Goal: Browse casually: Explore the website without a specific task or goal

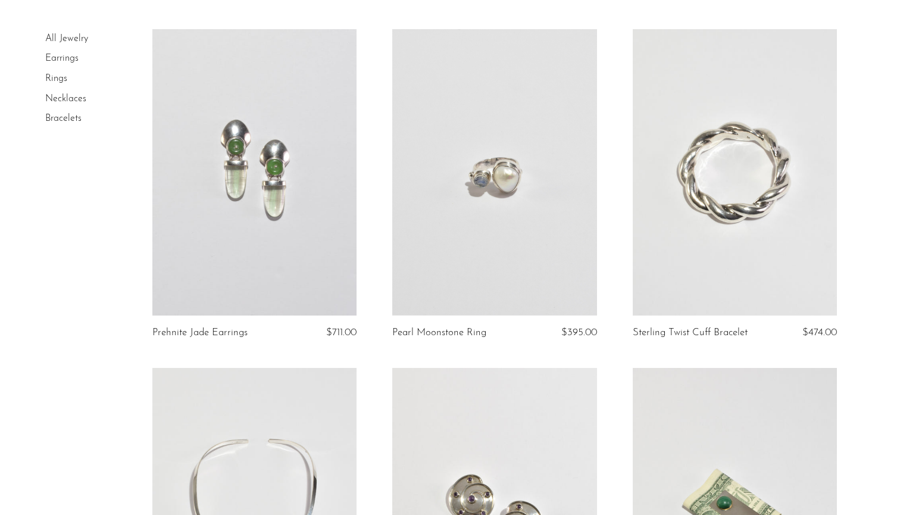
scroll to position [83, 0]
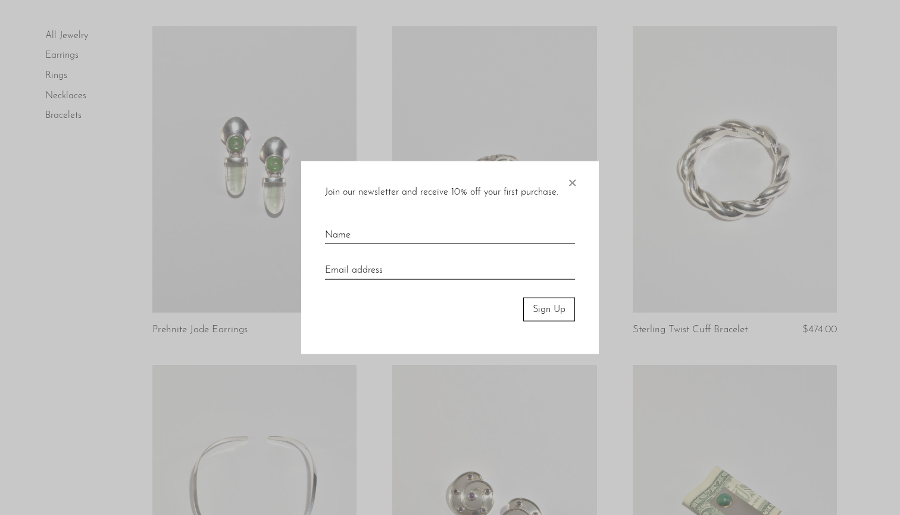
click at [573, 180] on span "×" at bounding box center [572, 180] width 12 height 38
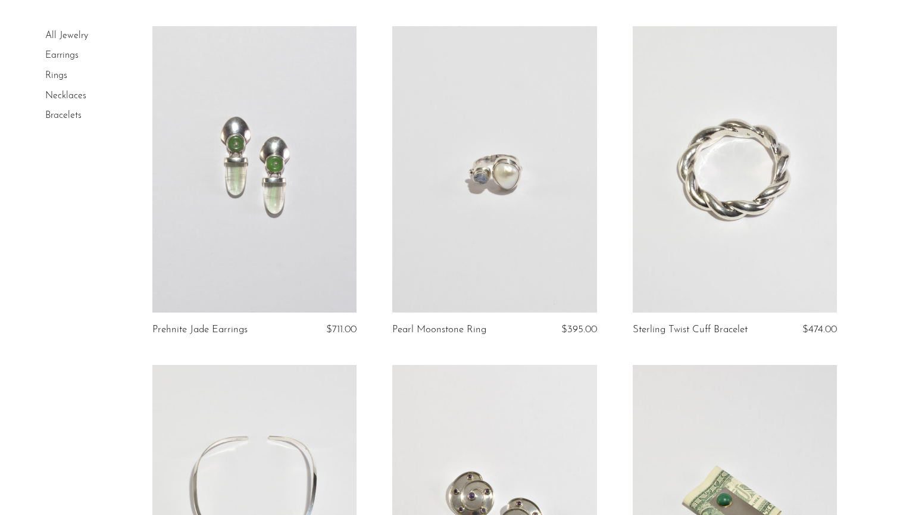
click at [308, 222] on link at bounding box center [254, 169] width 205 height 286
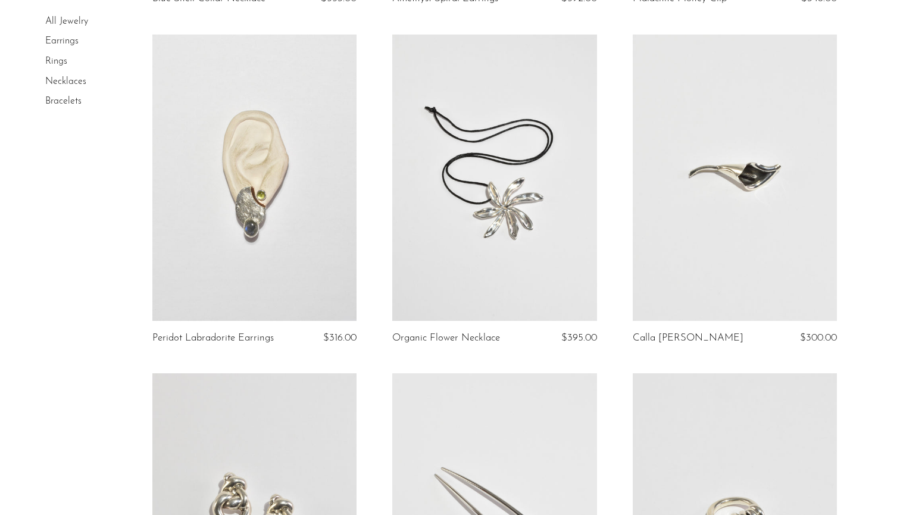
scroll to position [756, 0]
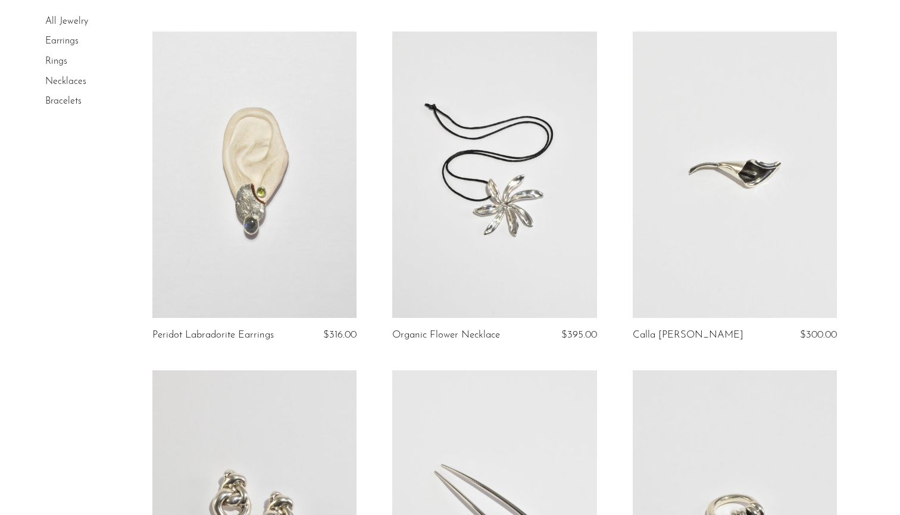
click at [323, 245] on link at bounding box center [254, 175] width 205 height 286
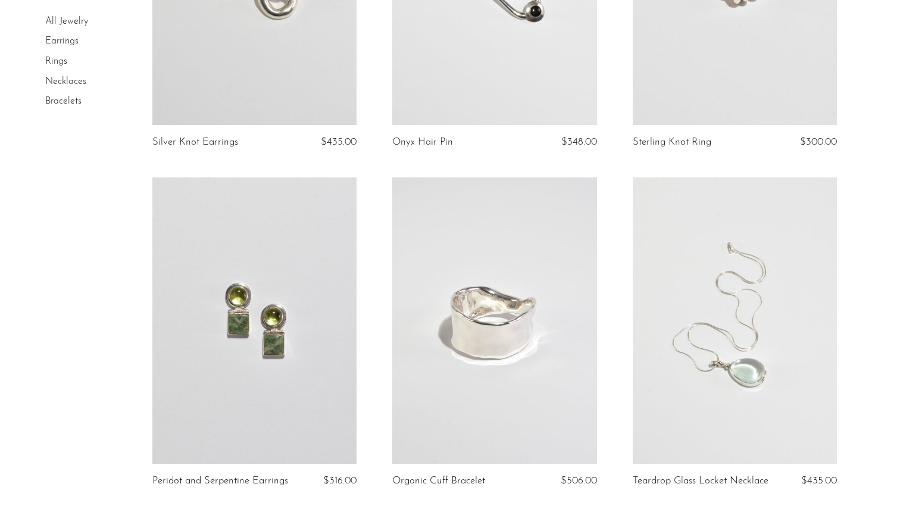
scroll to position [1422, 0]
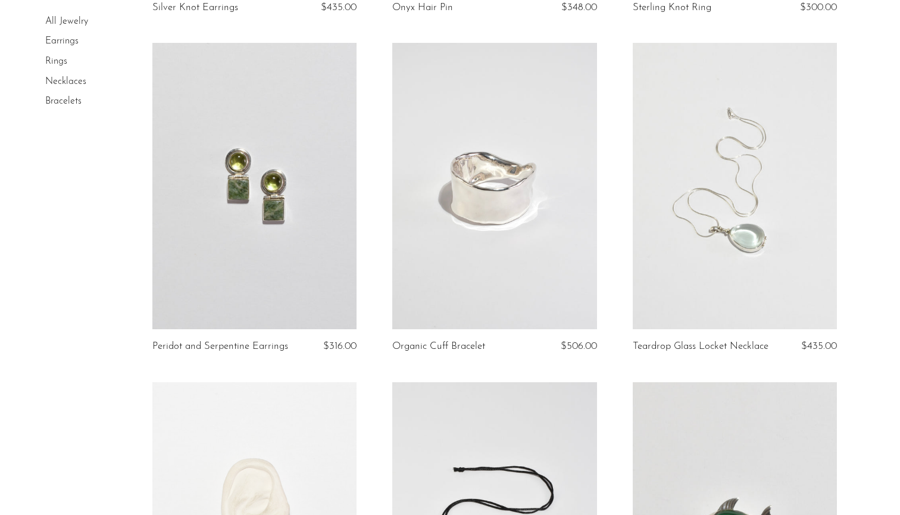
click at [293, 216] on link at bounding box center [254, 186] width 205 height 286
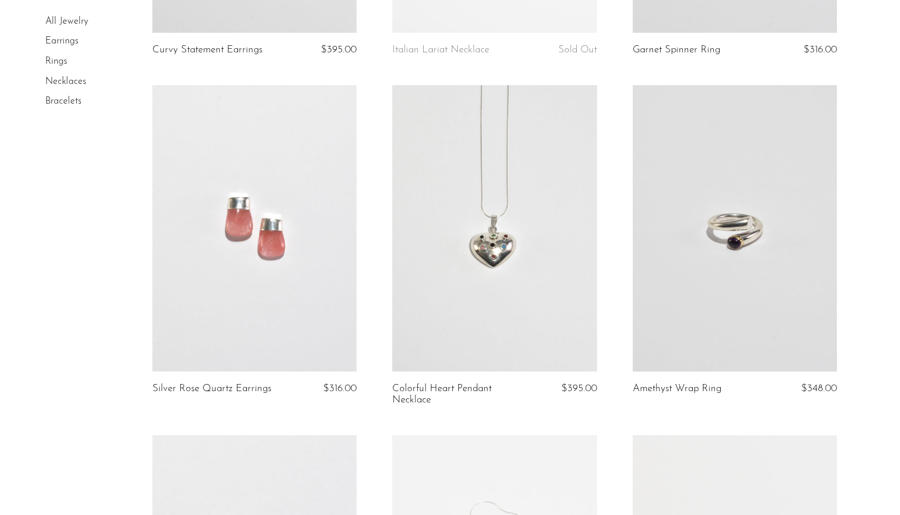
scroll to position [2804, 0]
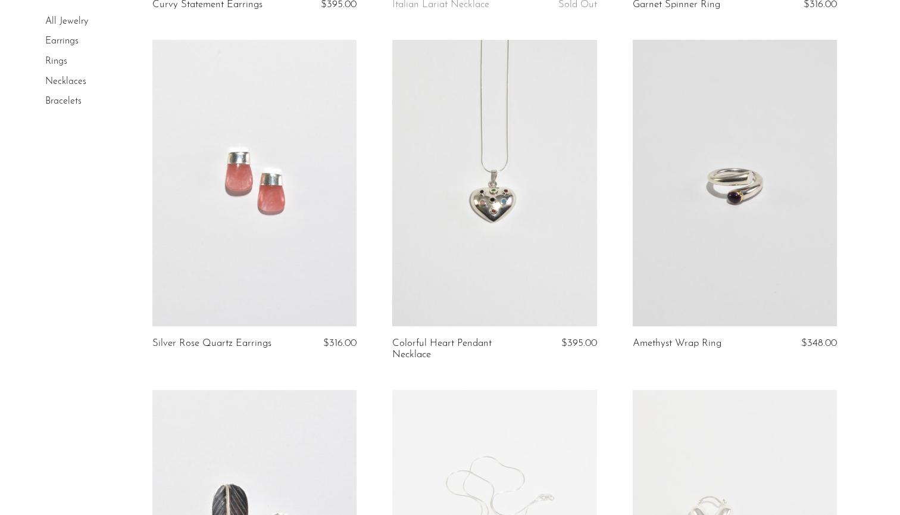
click at [278, 266] on link at bounding box center [254, 183] width 205 height 286
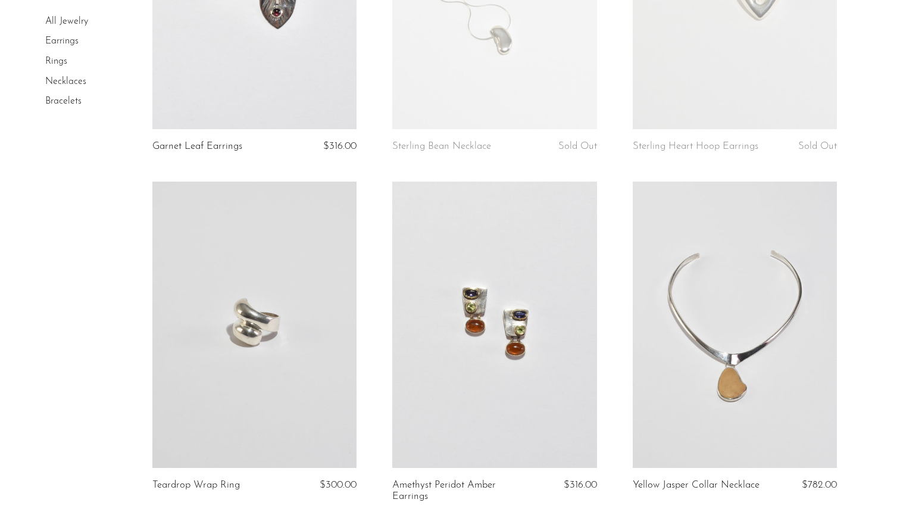
scroll to position [3464, 0]
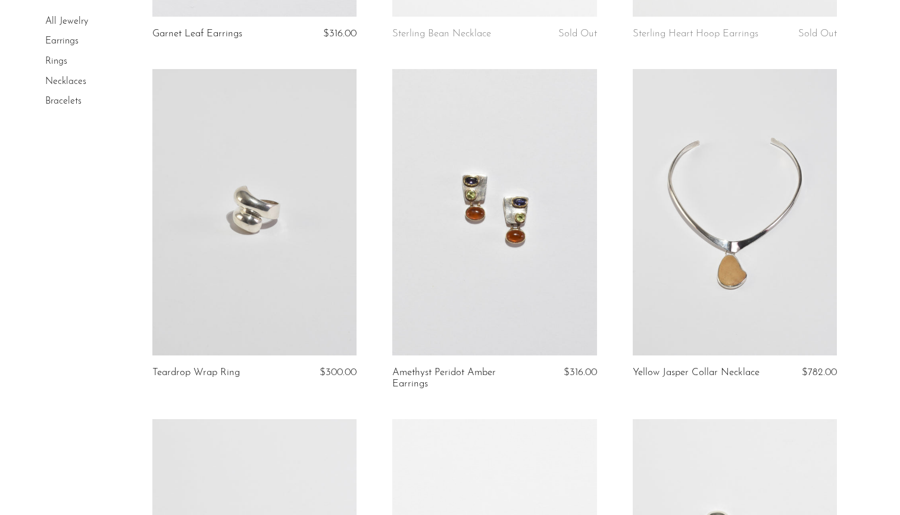
click at [451, 257] on link at bounding box center [494, 212] width 205 height 286
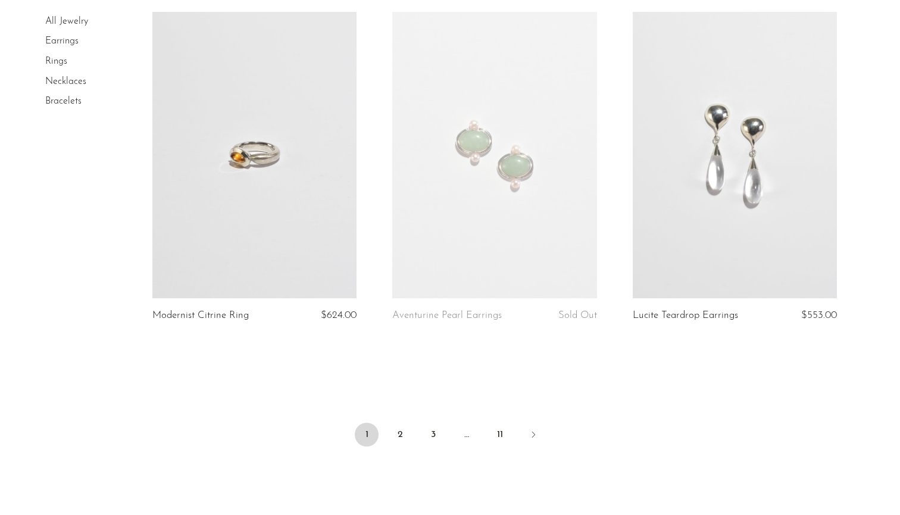
scroll to position [3873, 0]
click at [433, 216] on link at bounding box center [494, 153] width 205 height 286
click at [655, 188] on link at bounding box center [735, 153] width 205 height 286
click at [274, 256] on link at bounding box center [254, 153] width 205 height 286
click at [398, 435] on link "2" at bounding box center [400, 433] width 24 height 24
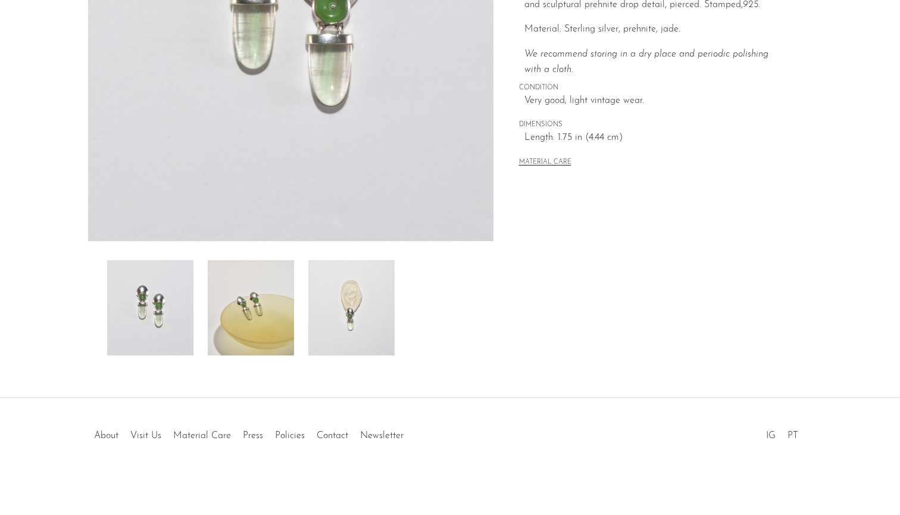
scroll to position [260, 0]
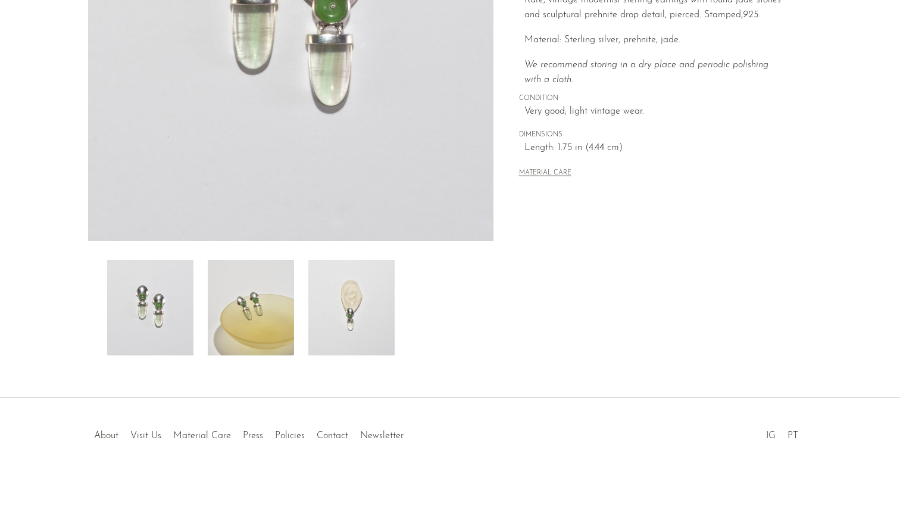
click at [361, 326] on img at bounding box center [351, 307] width 86 height 95
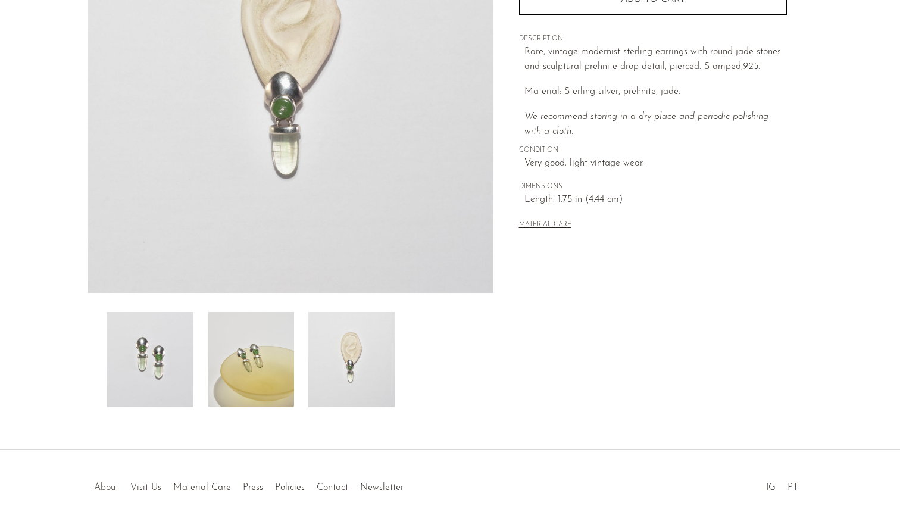
scroll to position [151, 0]
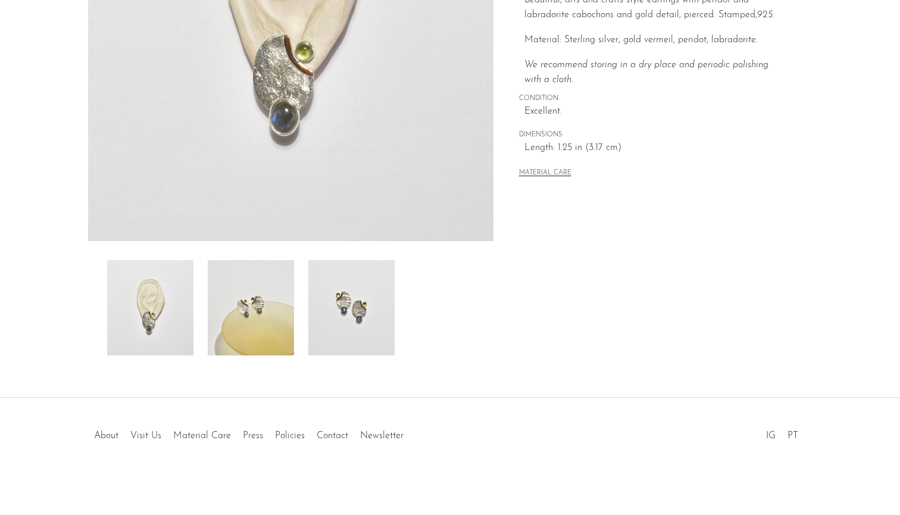
scroll to position [260, 0]
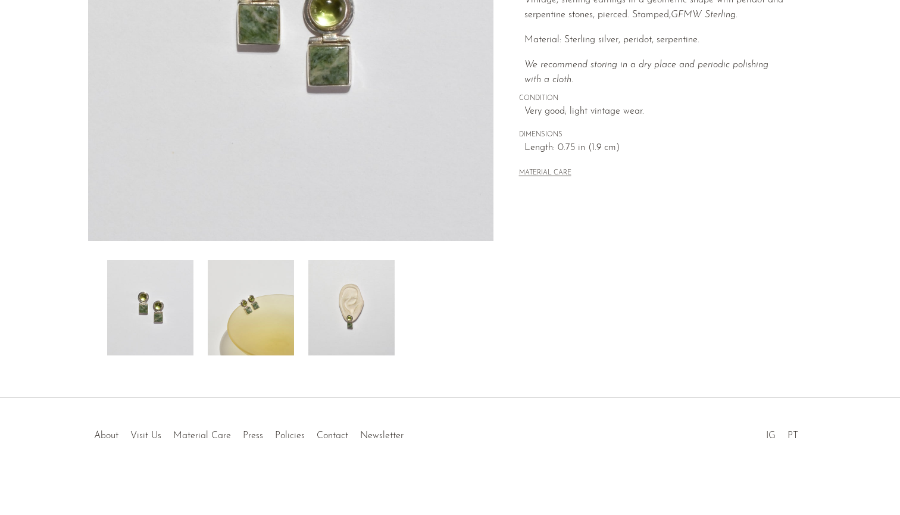
click at [342, 323] on img at bounding box center [351, 307] width 86 height 95
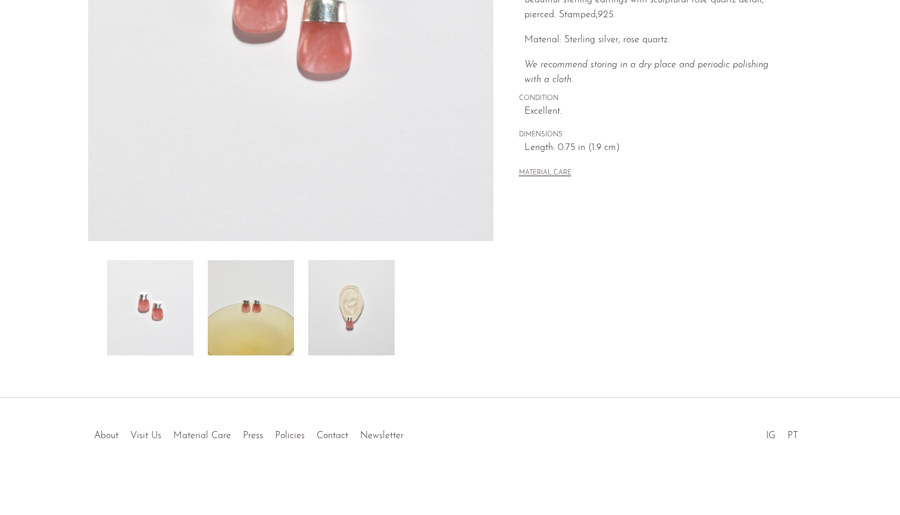
click at [366, 326] on img at bounding box center [351, 307] width 86 height 95
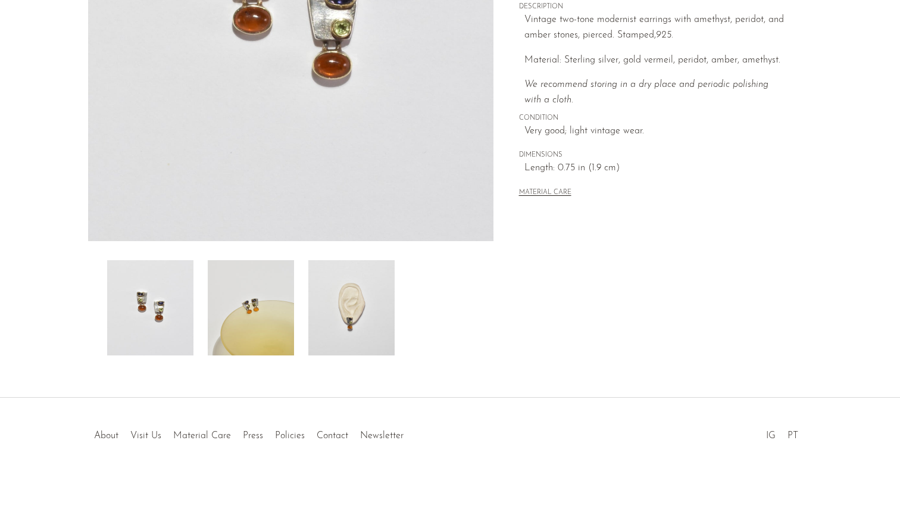
click at [355, 327] on img at bounding box center [351, 307] width 86 height 95
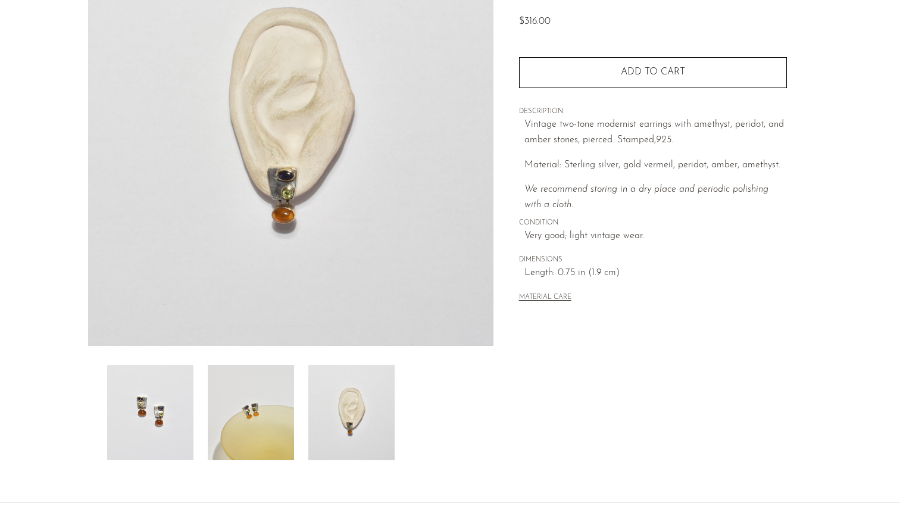
scroll to position [127, 0]
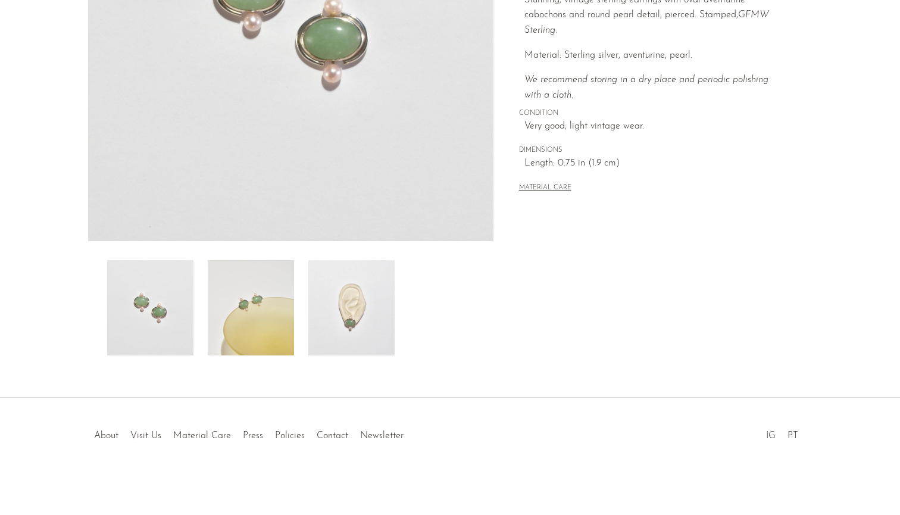
click at [365, 299] on img at bounding box center [351, 307] width 86 height 95
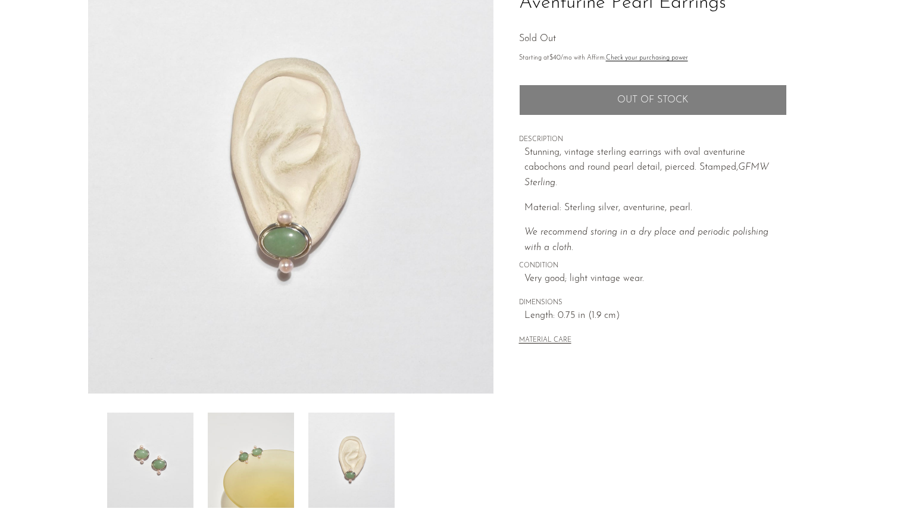
scroll to position [74, 0]
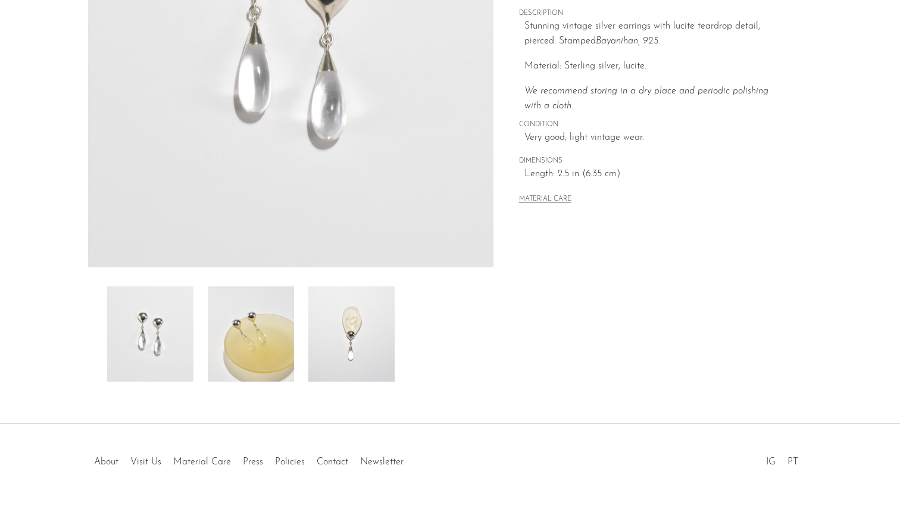
click at [373, 377] on img at bounding box center [351, 333] width 86 height 95
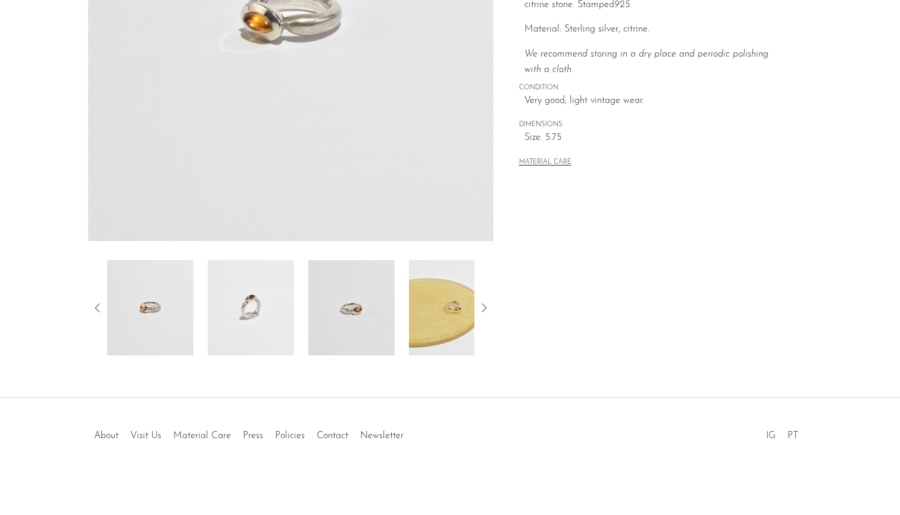
scroll to position [260, 0]
click at [358, 318] on img at bounding box center [351, 307] width 86 height 95
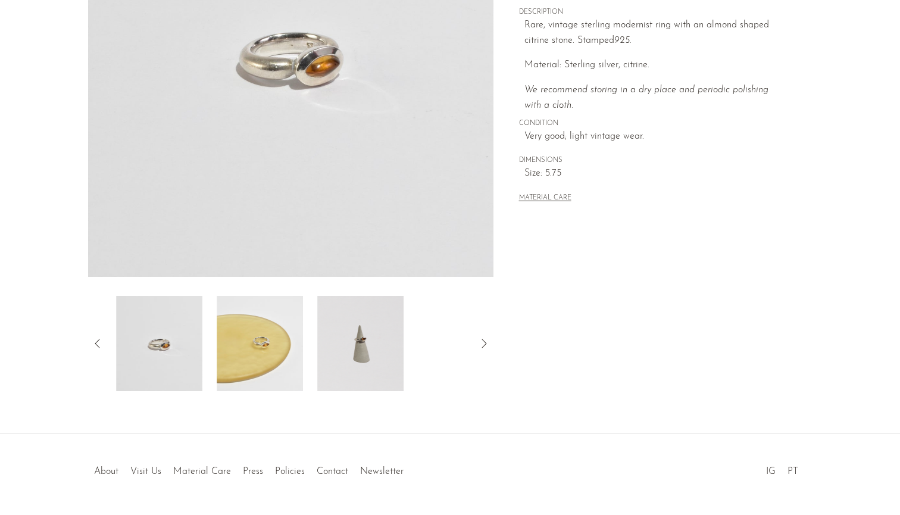
scroll to position [209, 0]
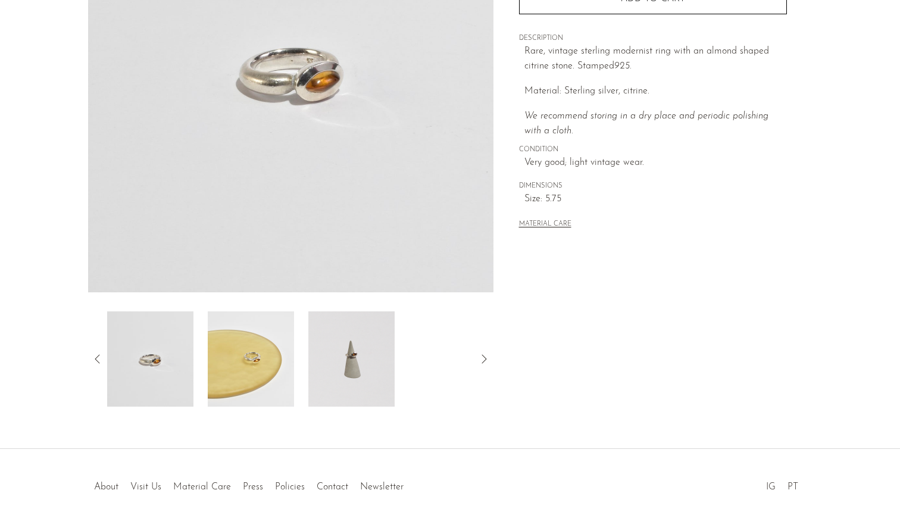
click at [353, 348] on img at bounding box center [351, 358] width 86 height 95
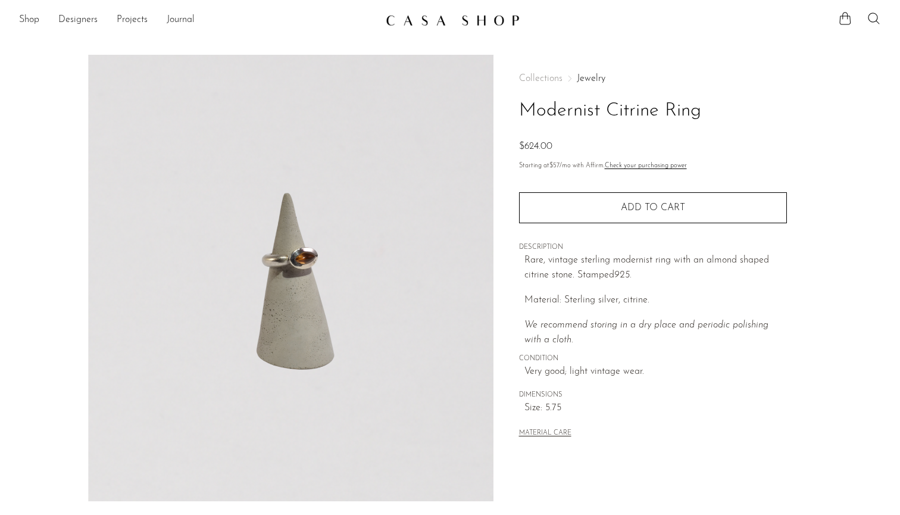
scroll to position [0, 0]
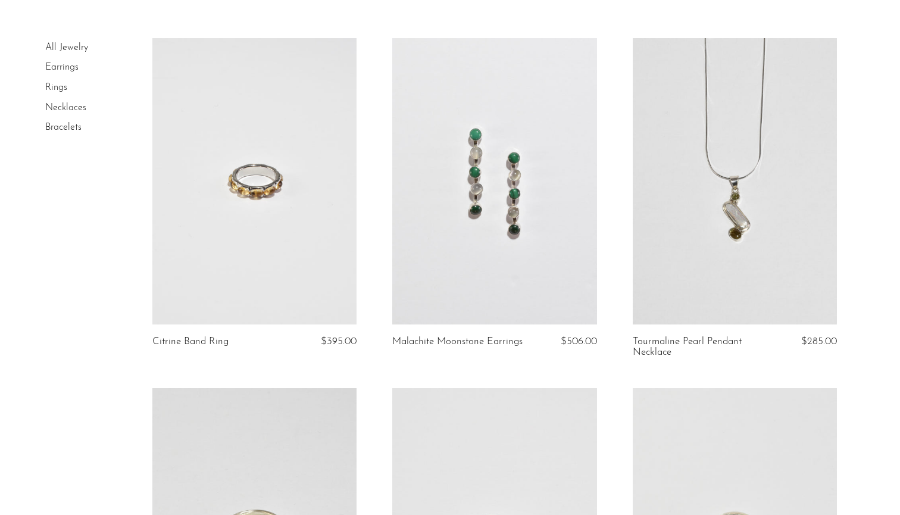
scroll to position [73, 0]
click at [270, 286] on link at bounding box center [254, 180] width 205 height 286
click at [502, 275] on link at bounding box center [494, 180] width 205 height 286
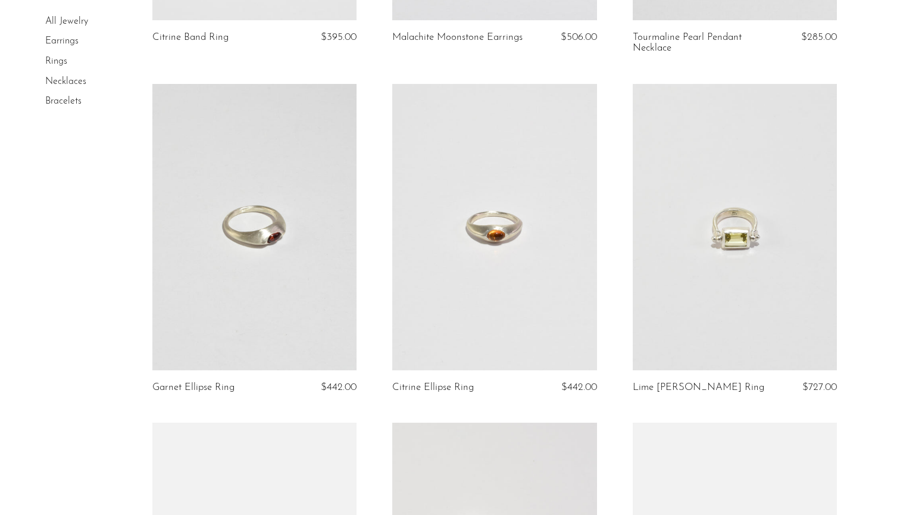
scroll to position [377, 0]
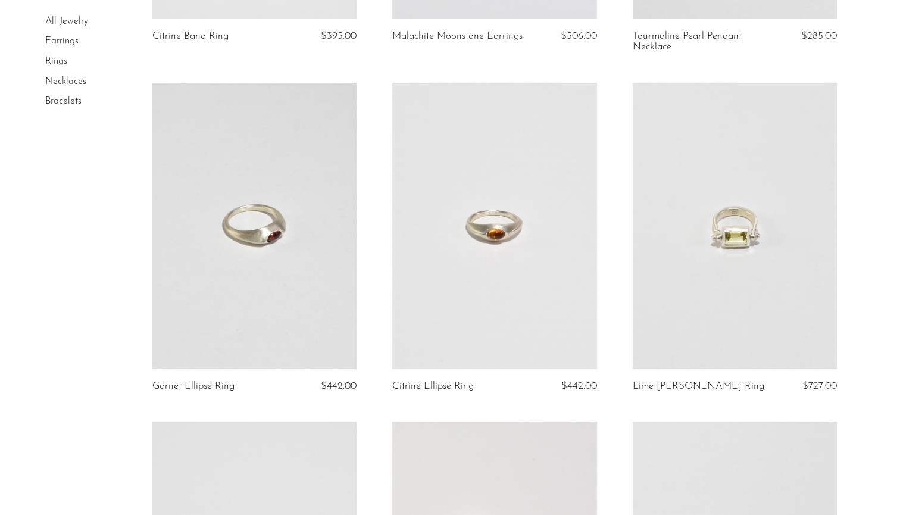
click at [706, 307] on link at bounding box center [735, 226] width 205 height 286
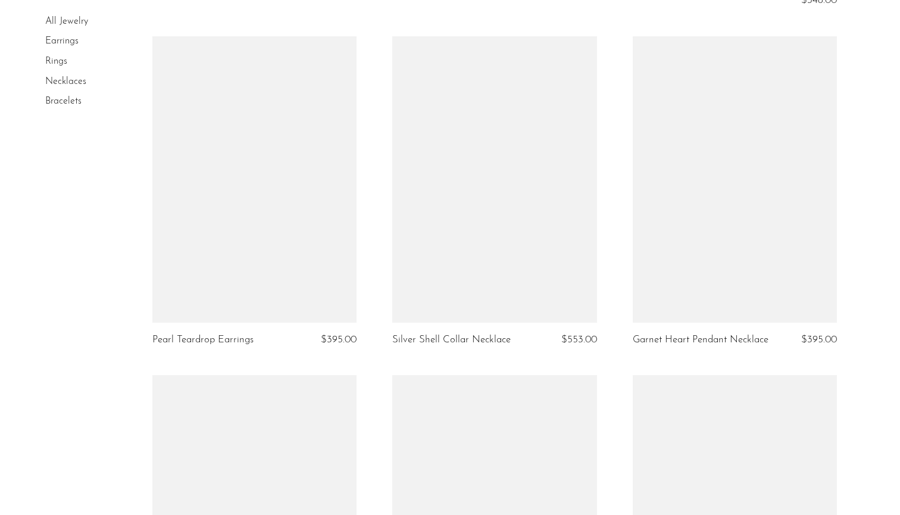
scroll to position [3208, 0]
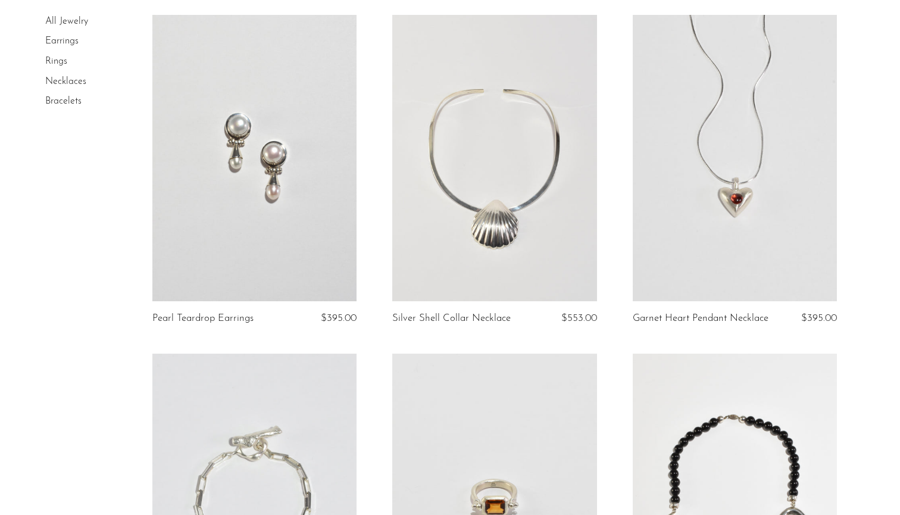
click at [313, 221] on link at bounding box center [254, 158] width 205 height 286
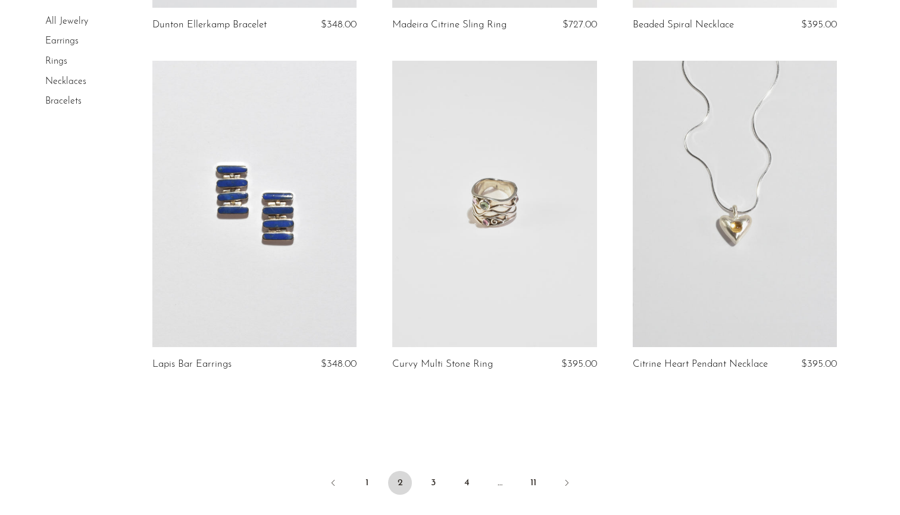
scroll to position [3858, 0]
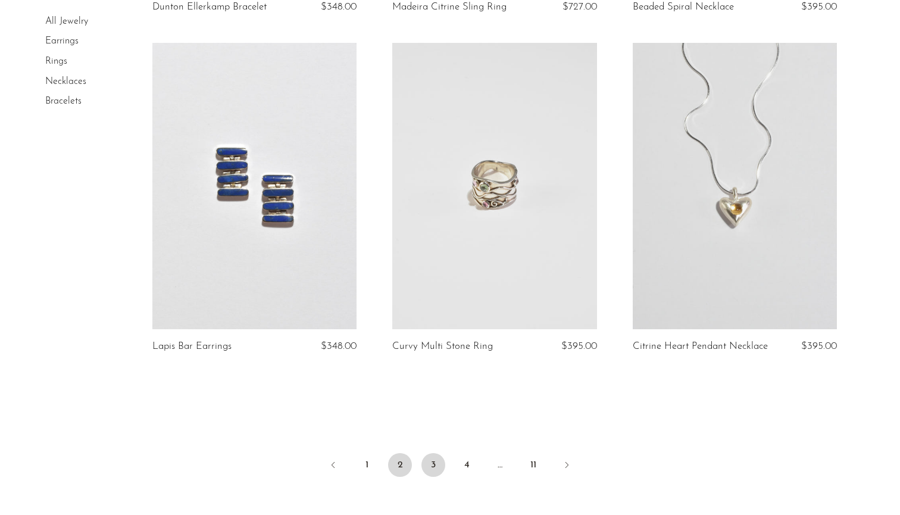
click at [431, 477] on link "3" at bounding box center [434, 465] width 24 height 24
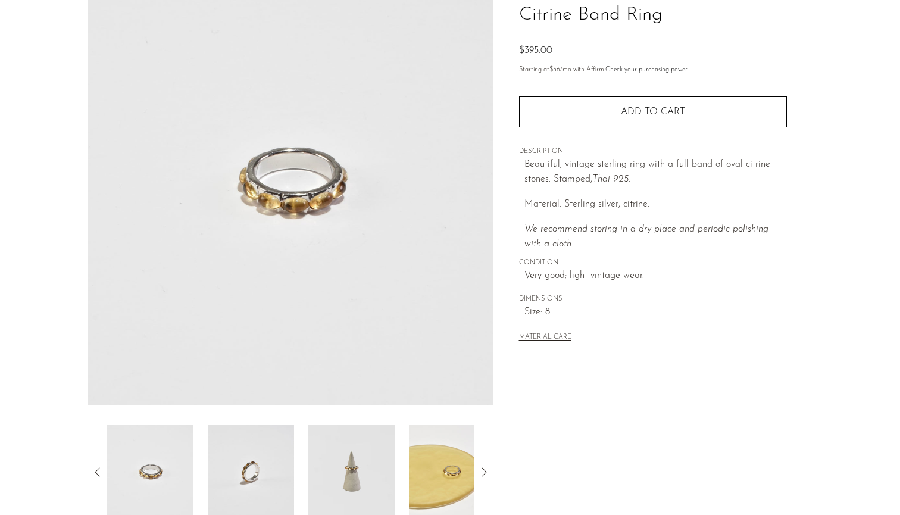
scroll to position [104, 0]
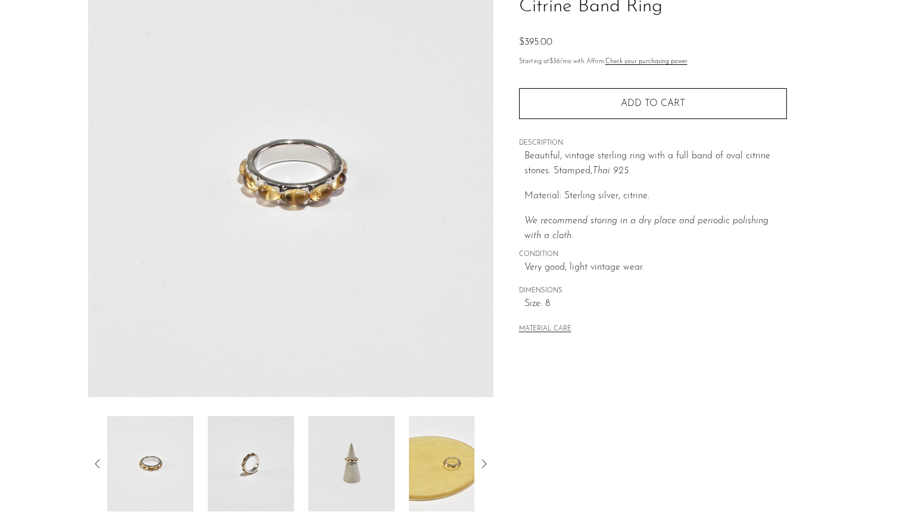
click at [369, 476] on img at bounding box center [351, 463] width 86 height 95
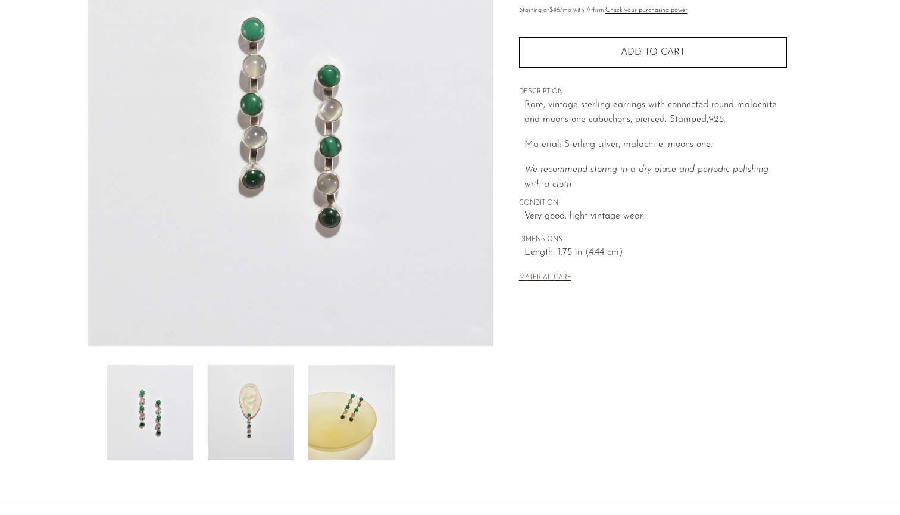
scroll to position [186, 0]
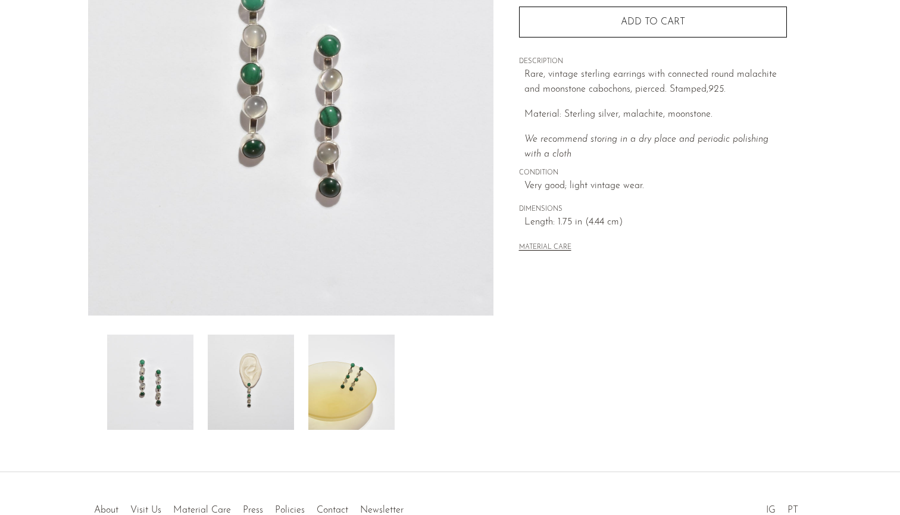
click at [257, 400] on img at bounding box center [251, 382] width 86 height 95
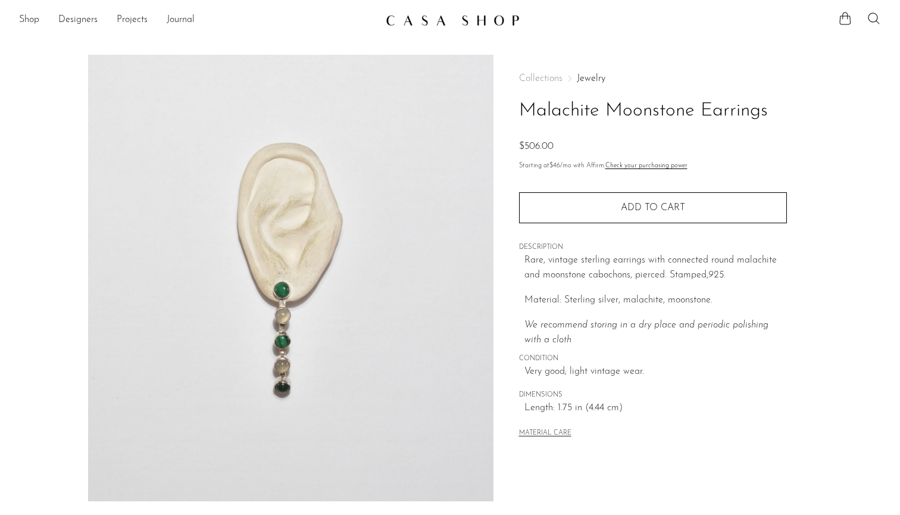
scroll to position [0, 0]
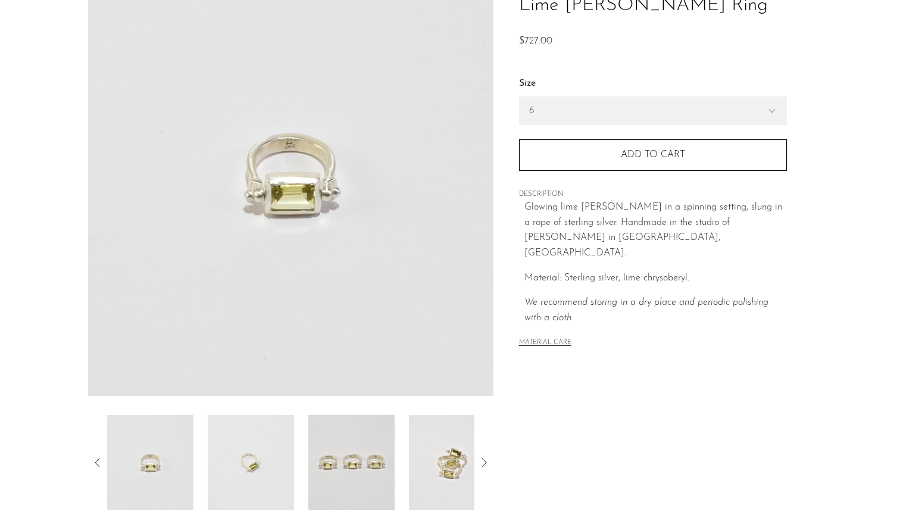
scroll to position [122, 0]
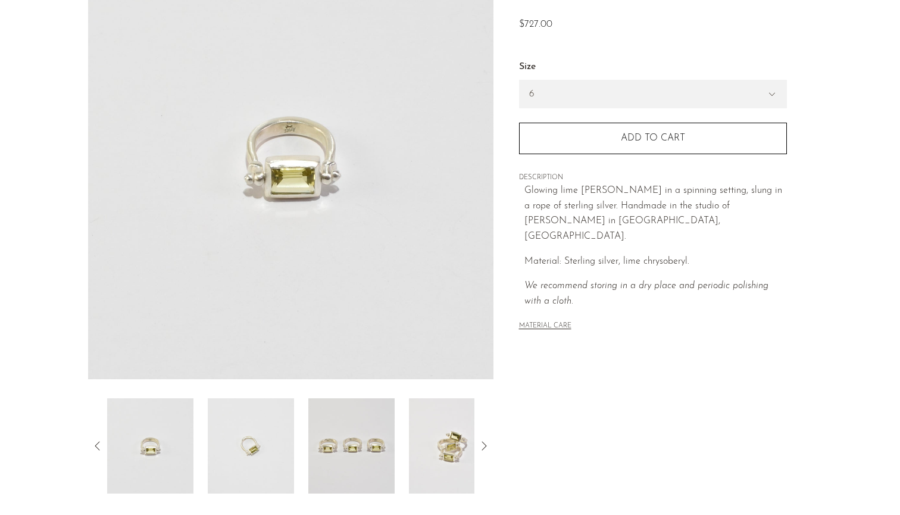
click at [260, 427] on img at bounding box center [251, 445] width 86 height 95
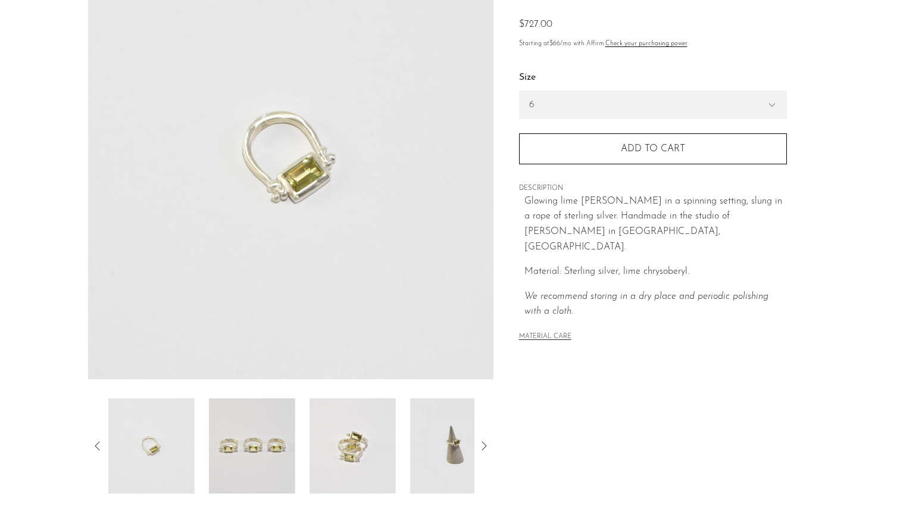
click at [295, 444] on div at bounding box center [290, 445] width 367 height 95
click at [337, 439] on img at bounding box center [351, 445] width 86 height 95
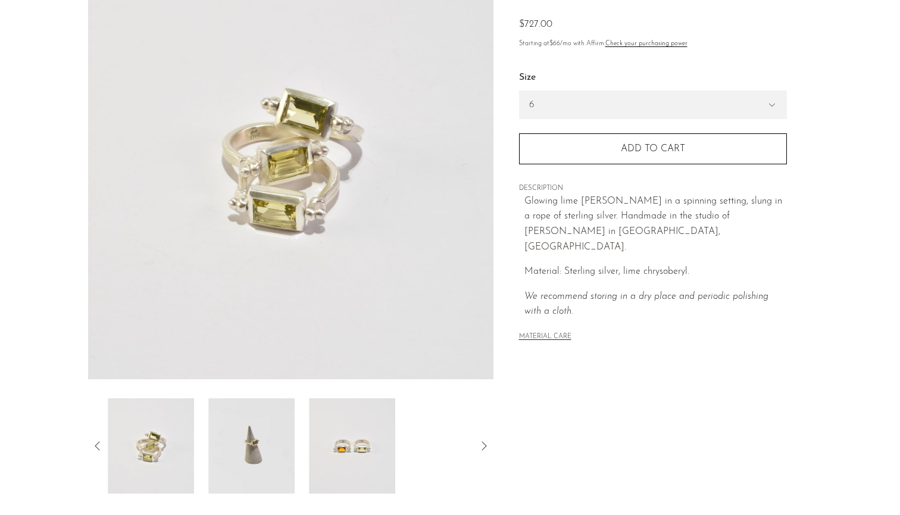
click at [336, 440] on img at bounding box center [352, 445] width 86 height 95
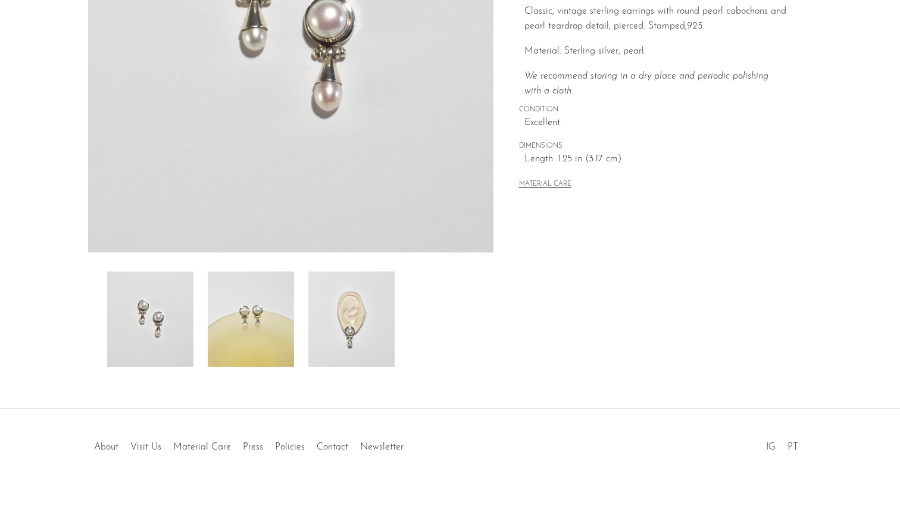
scroll to position [251, 0]
click at [351, 324] on img at bounding box center [351, 316] width 86 height 95
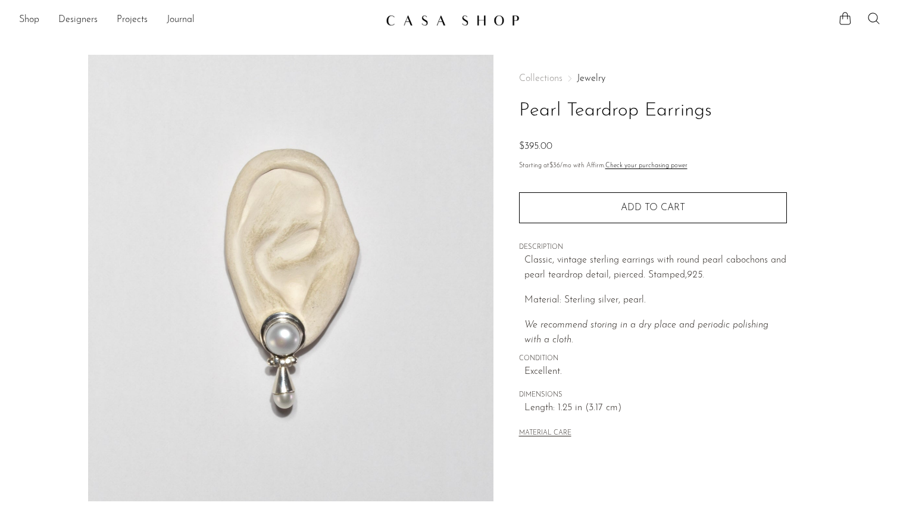
scroll to position [0, 0]
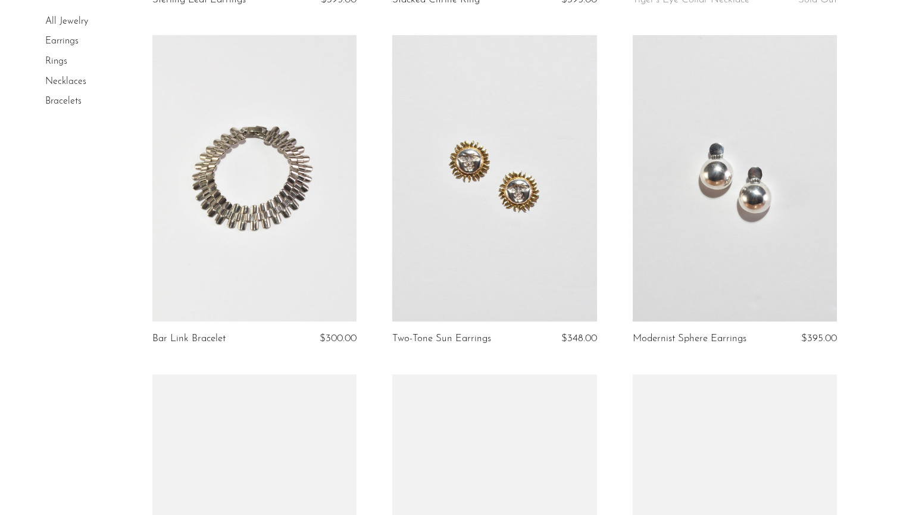
scroll to position [416, 0]
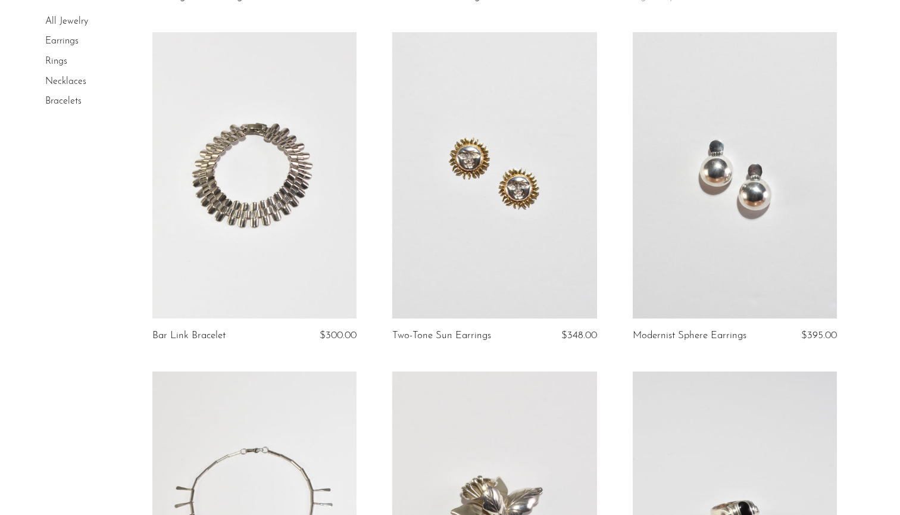
click at [687, 169] on link at bounding box center [735, 175] width 205 height 286
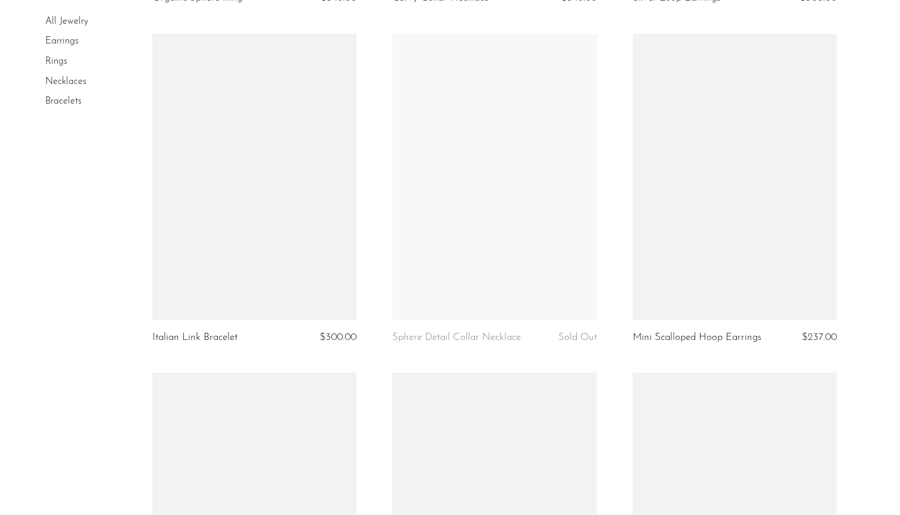
scroll to position [1474, 0]
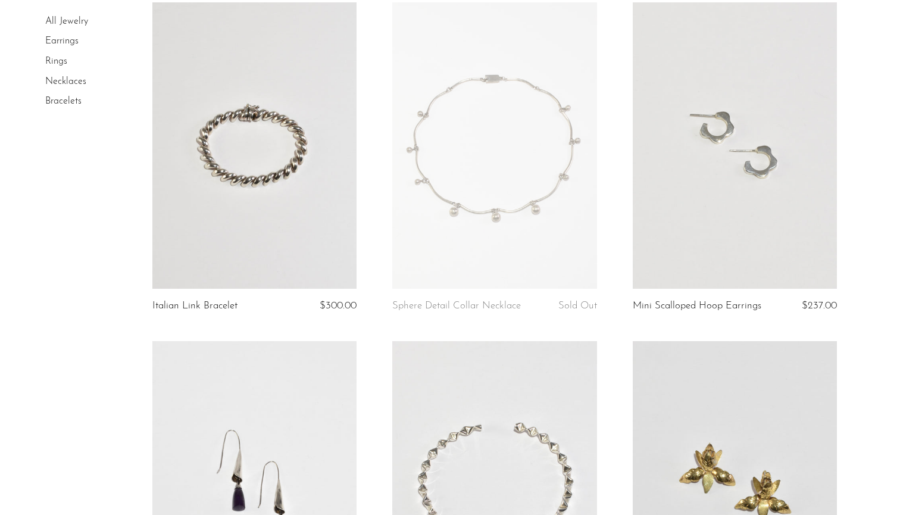
click at [428, 232] on link at bounding box center [494, 145] width 205 height 286
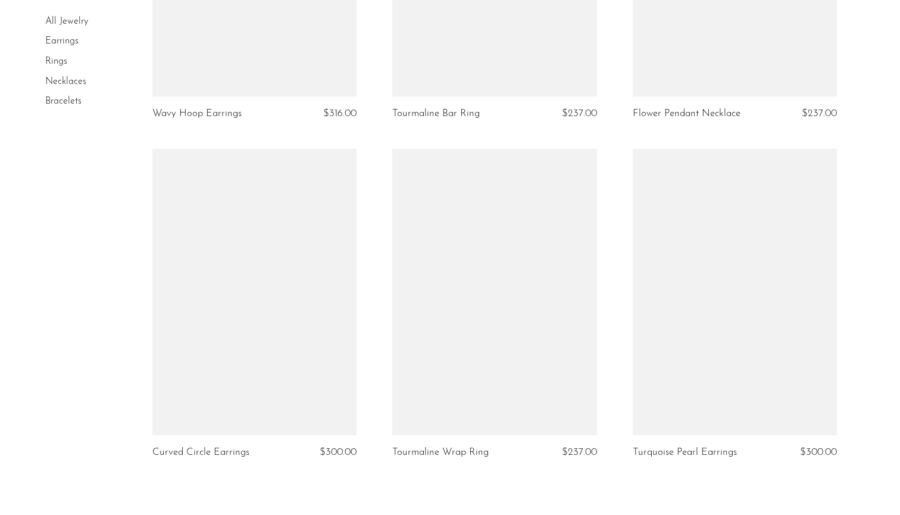
scroll to position [3828, 0]
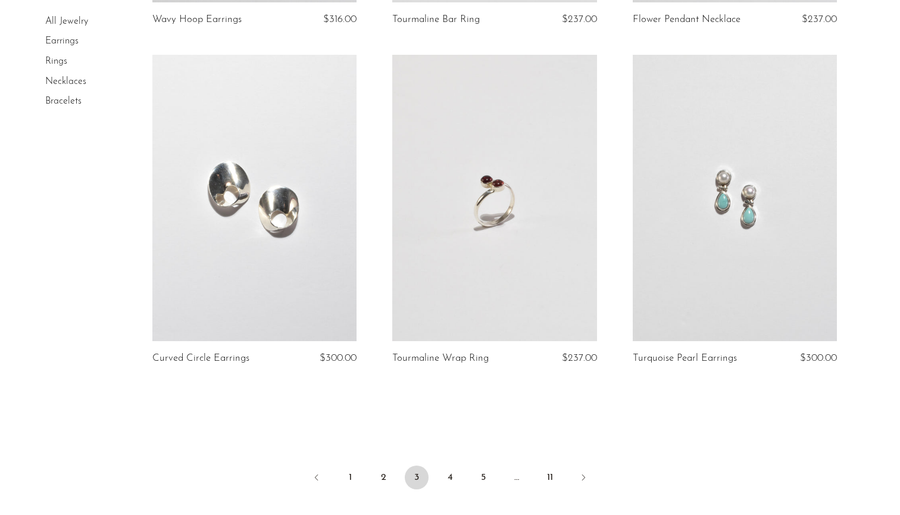
click at [723, 227] on link at bounding box center [735, 198] width 205 height 286
click at [449, 470] on link "4" at bounding box center [450, 478] width 24 height 24
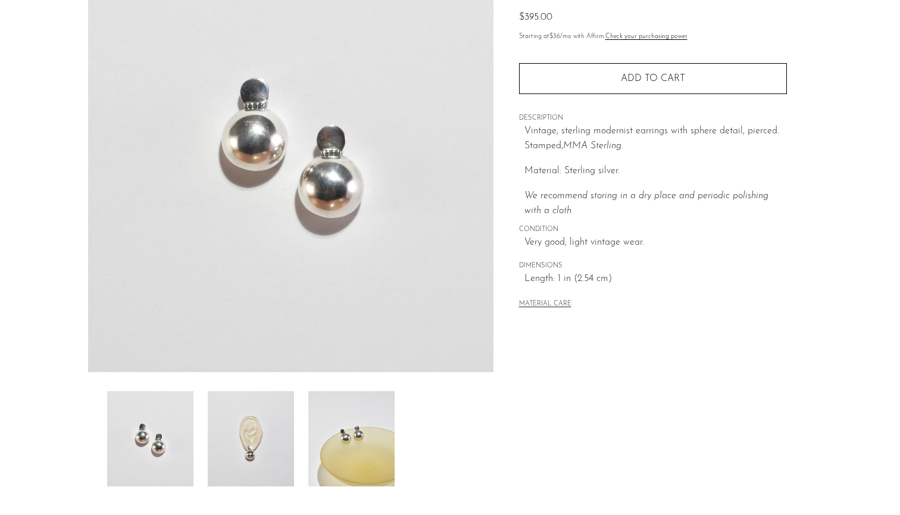
scroll to position [142, 0]
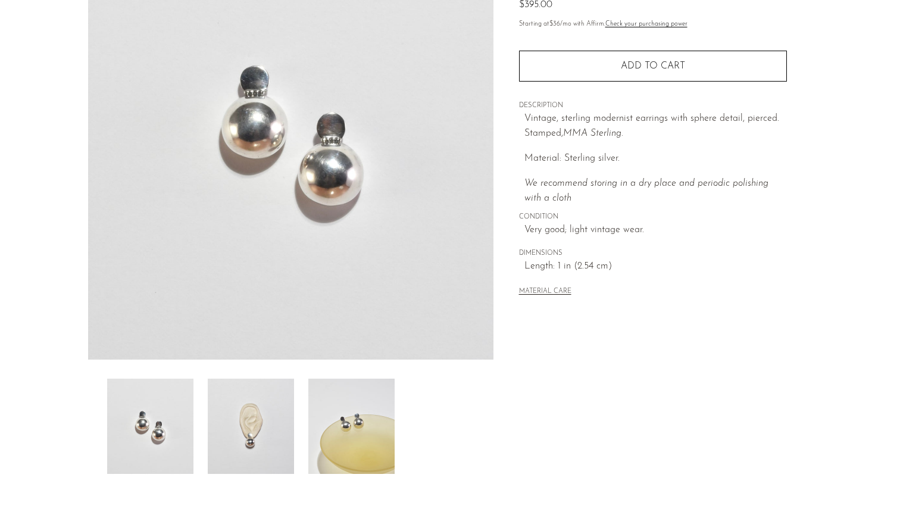
click at [257, 431] on img at bounding box center [251, 426] width 86 height 95
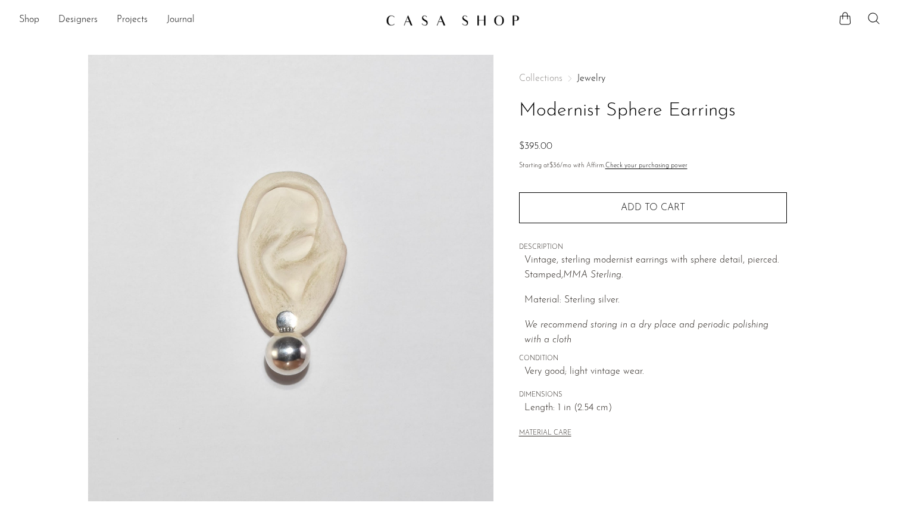
scroll to position [0, 0]
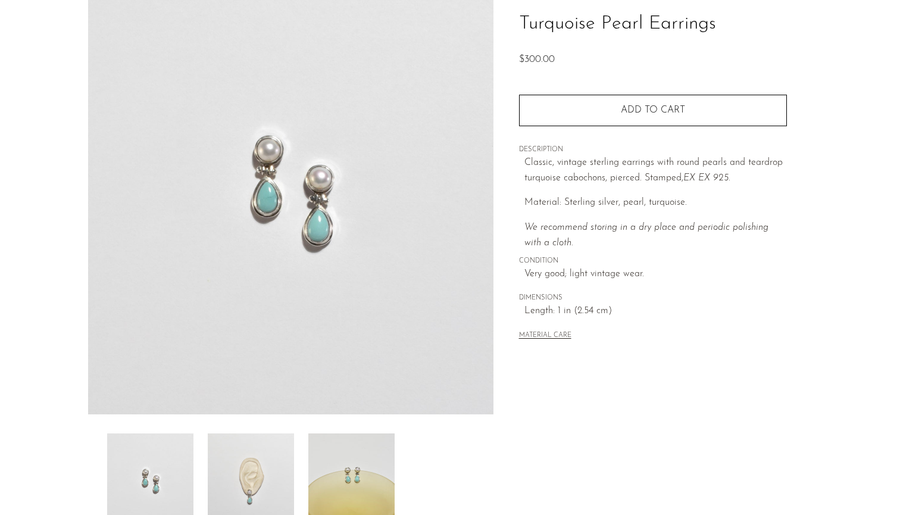
scroll to position [117, 0]
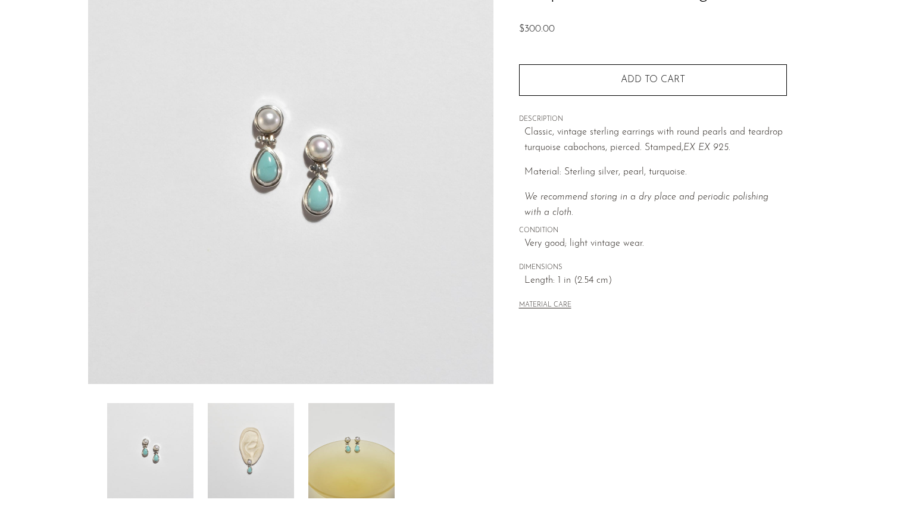
click at [266, 450] on img at bounding box center [251, 450] width 86 height 95
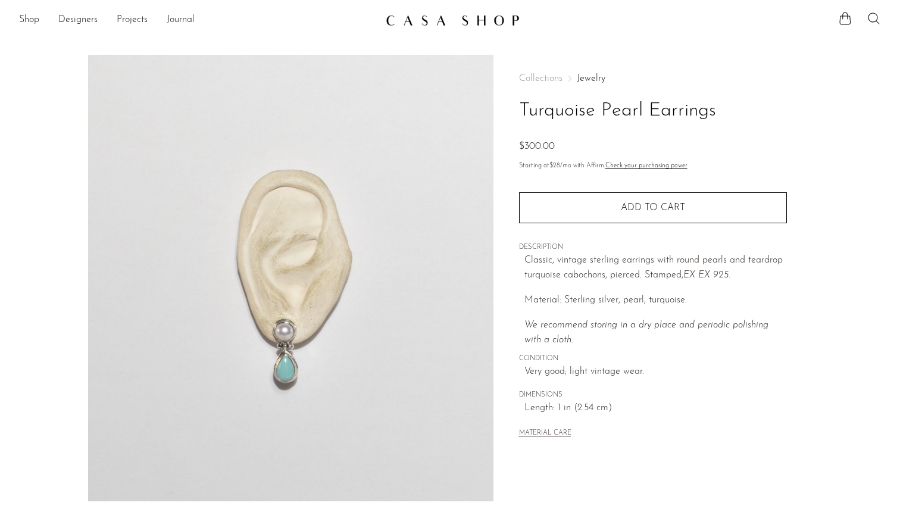
scroll to position [0, 0]
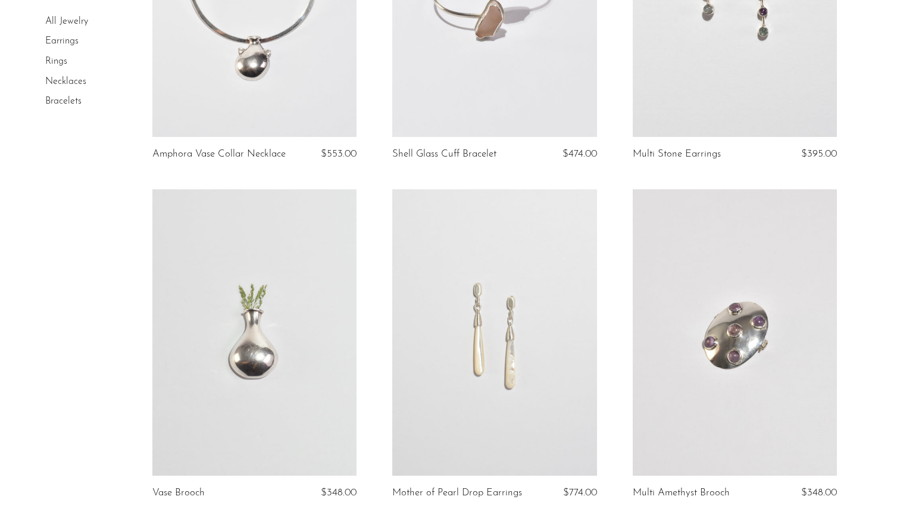
scroll to position [392, 0]
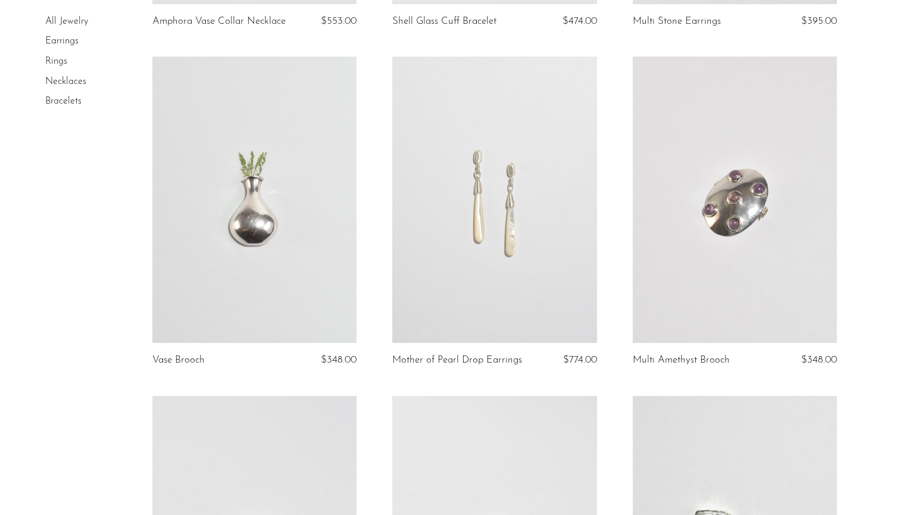
click at [479, 238] on link at bounding box center [494, 200] width 205 height 286
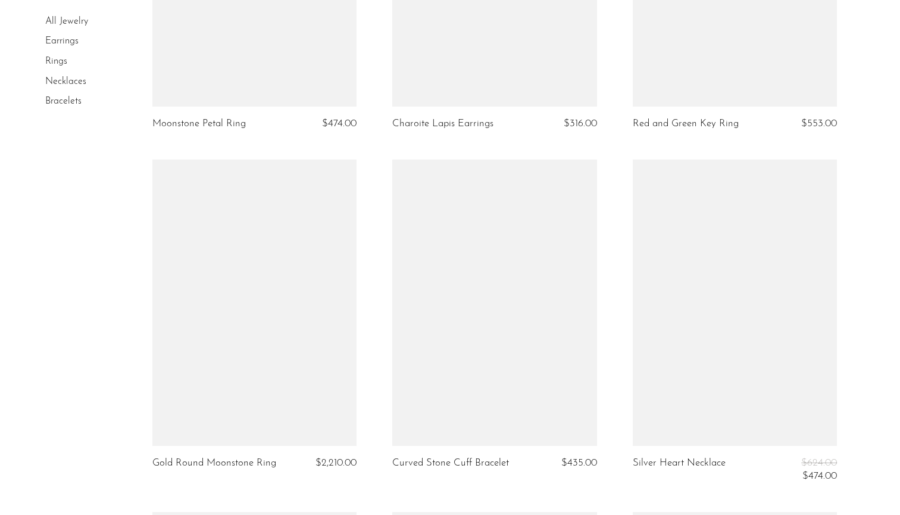
scroll to position [1673, 0]
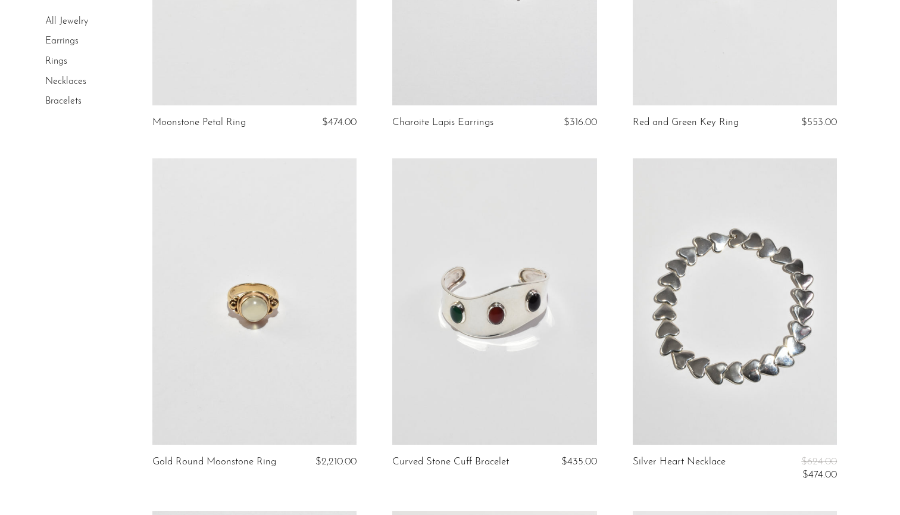
click at [314, 318] on link at bounding box center [254, 301] width 205 height 286
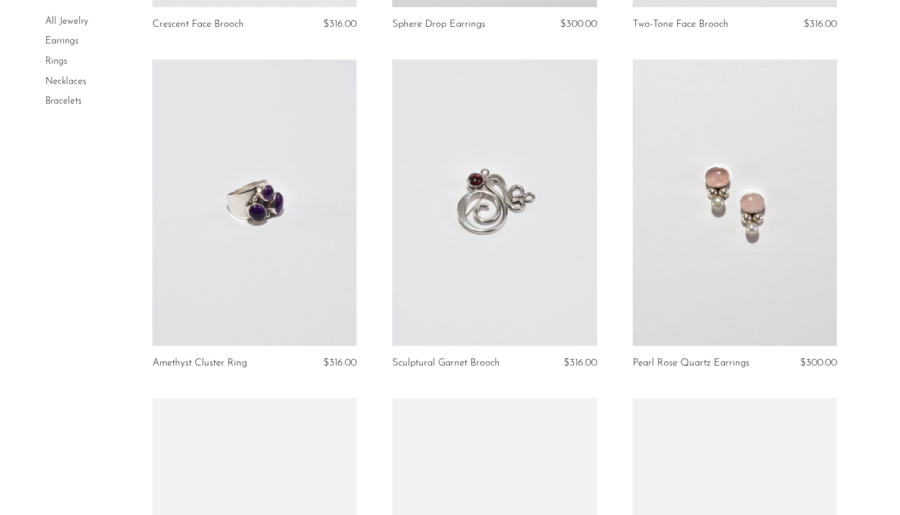
scroll to position [2866, 0]
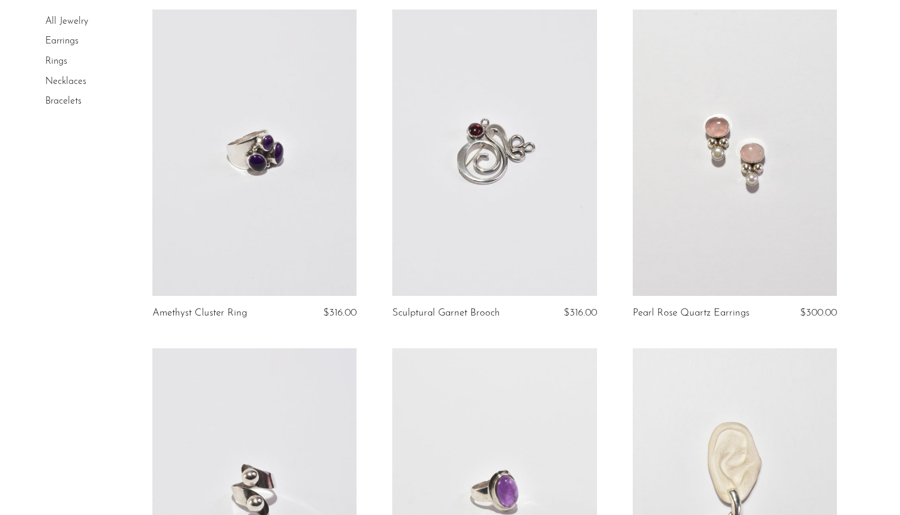
click at [773, 130] on link at bounding box center [735, 153] width 205 height 286
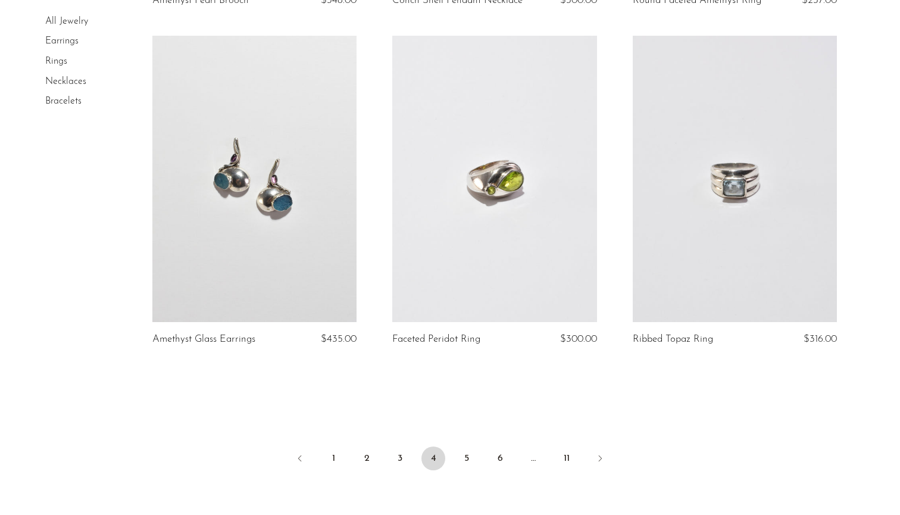
scroll to position [3873, 0]
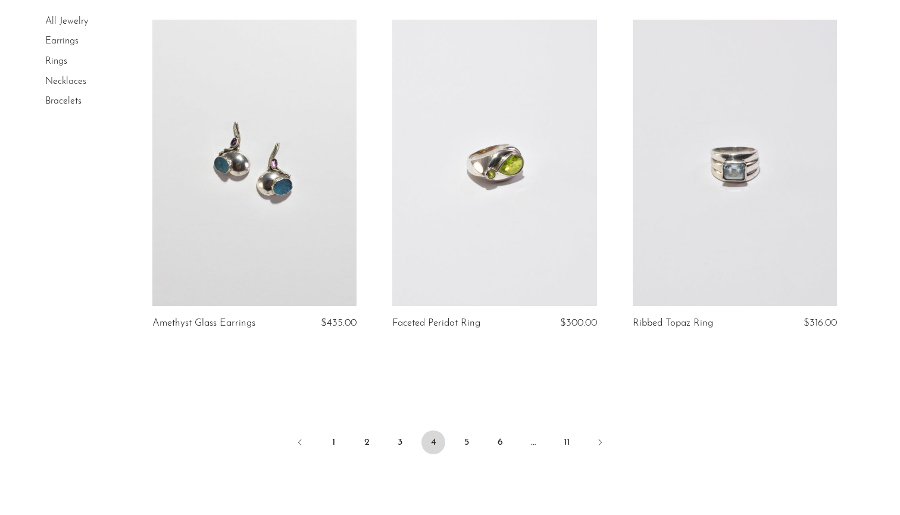
click at [787, 173] on link at bounding box center [735, 163] width 205 height 286
click at [471, 435] on link "5" at bounding box center [467, 442] width 24 height 24
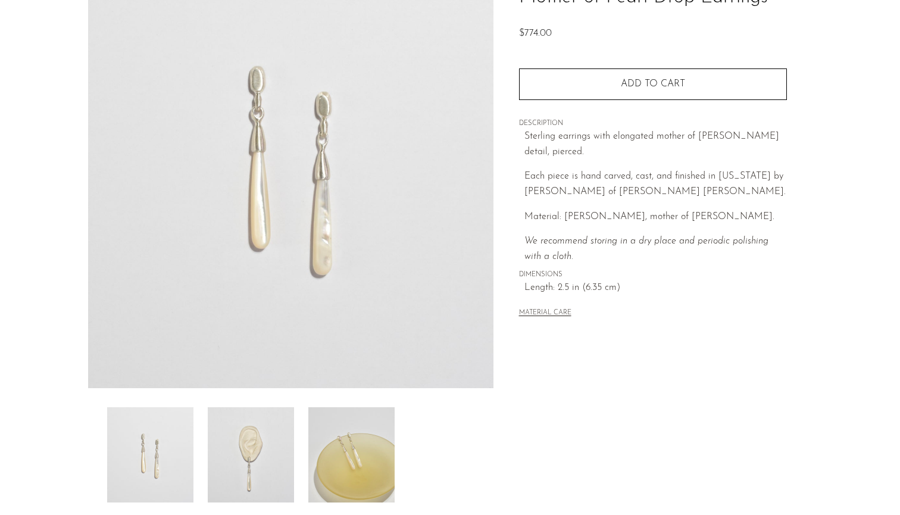
scroll to position [260, 0]
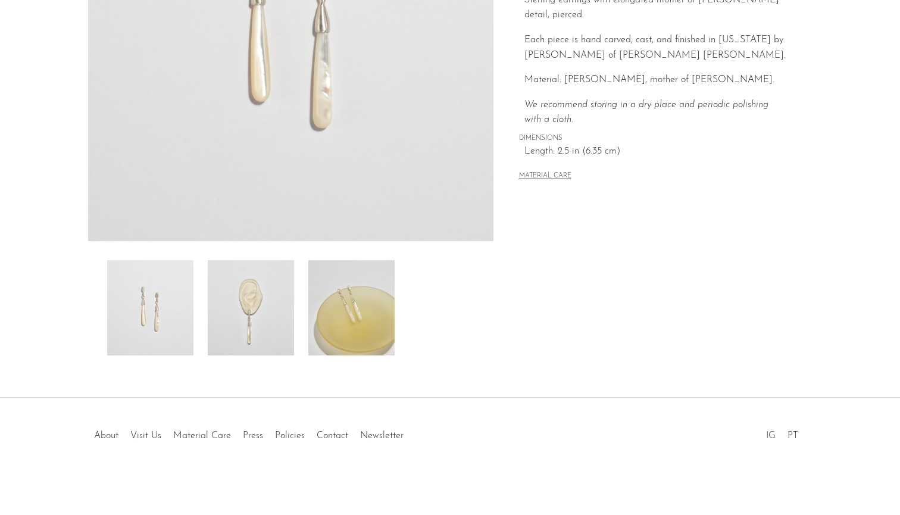
click at [253, 326] on img at bounding box center [251, 307] width 86 height 95
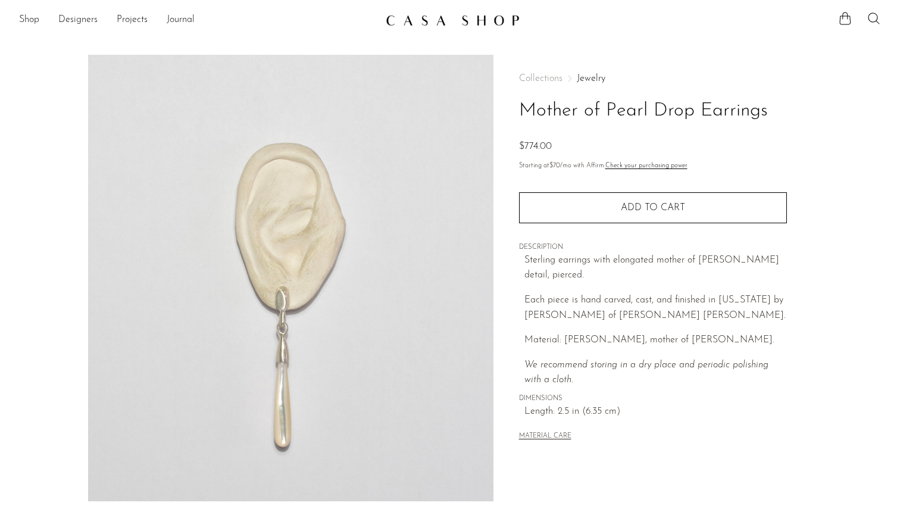
scroll to position [0, 0]
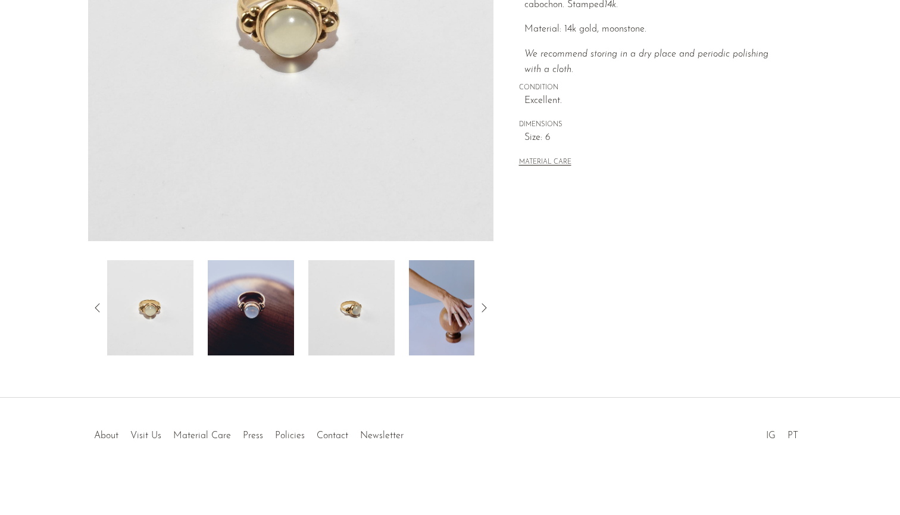
click at [457, 304] on img at bounding box center [452, 307] width 86 height 95
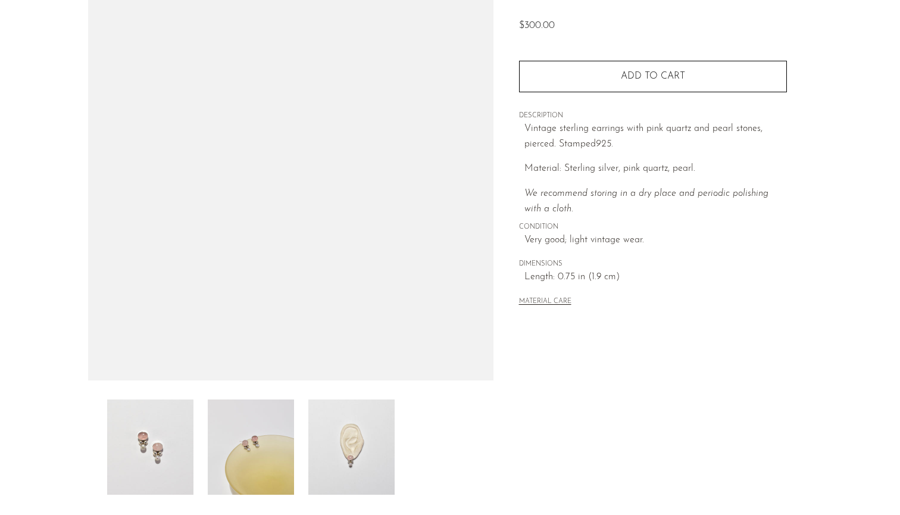
scroll to position [123, 0]
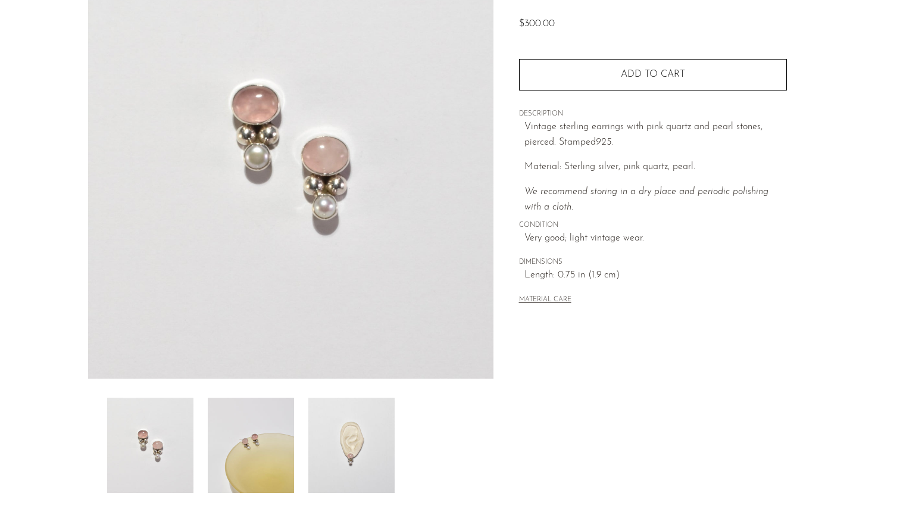
click at [361, 447] on img at bounding box center [351, 445] width 86 height 95
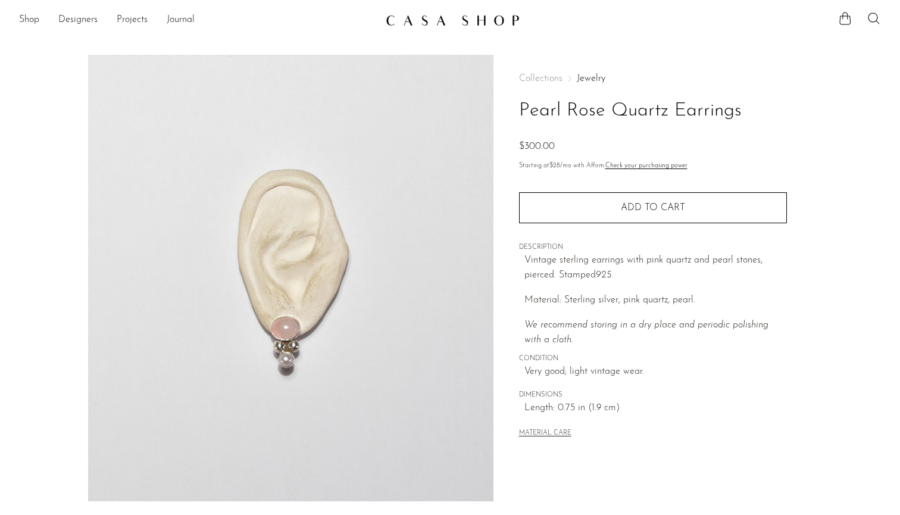
scroll to position [0, 0]
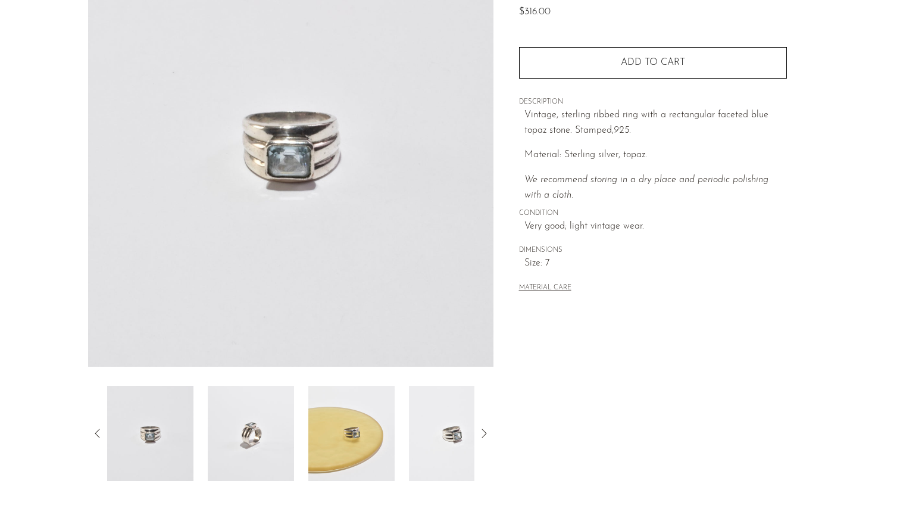
scroll to position [168, 0]
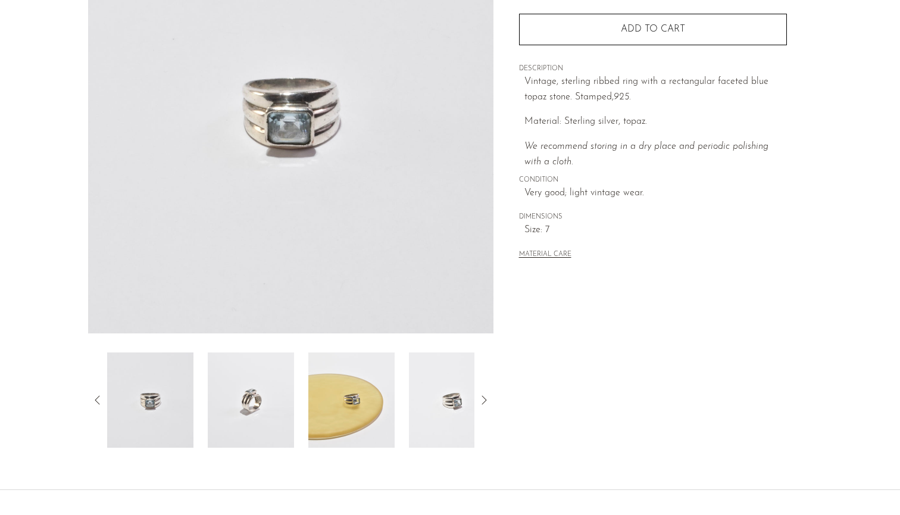
click at [358, 406] on img at bounding box center [351, 399] width 86 height 95
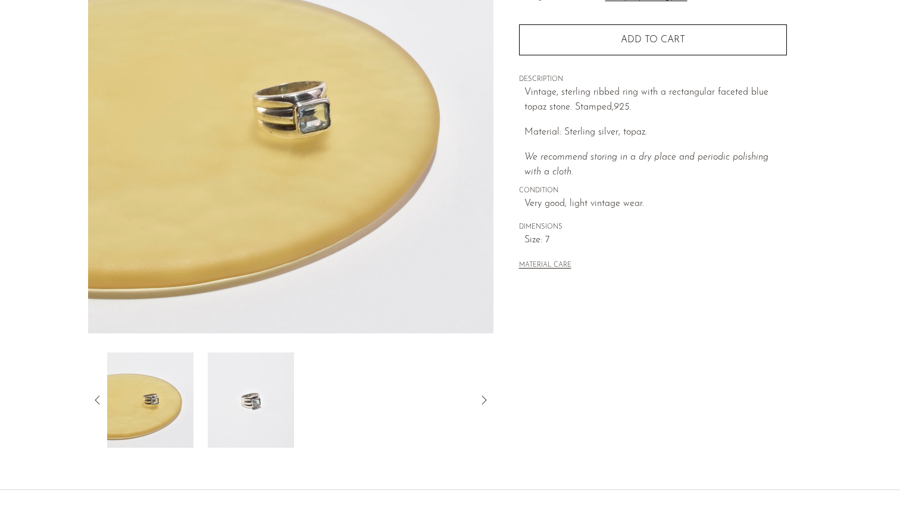
click at [98, 400] on icon at bounding box center [98, 400] width 14 height 14
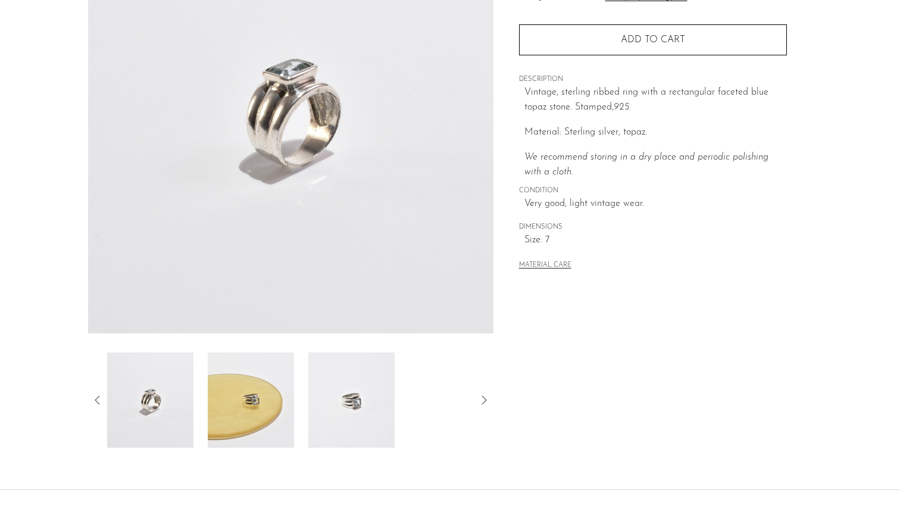
click at [169, 413] on img at bounding box center [150, 399] width 86 height 95
click at [92, 398] on icon at bounding box center [98, 400] width 14 height 14
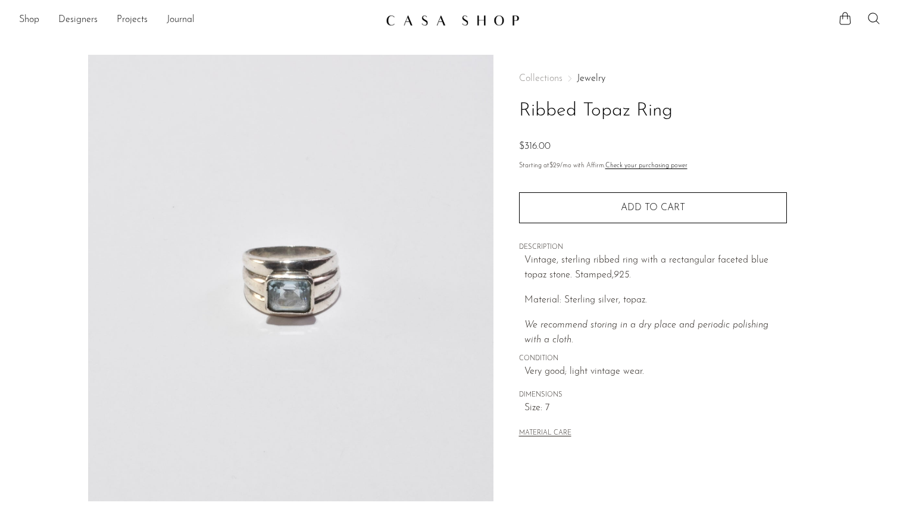
scroll to position [0, 0]
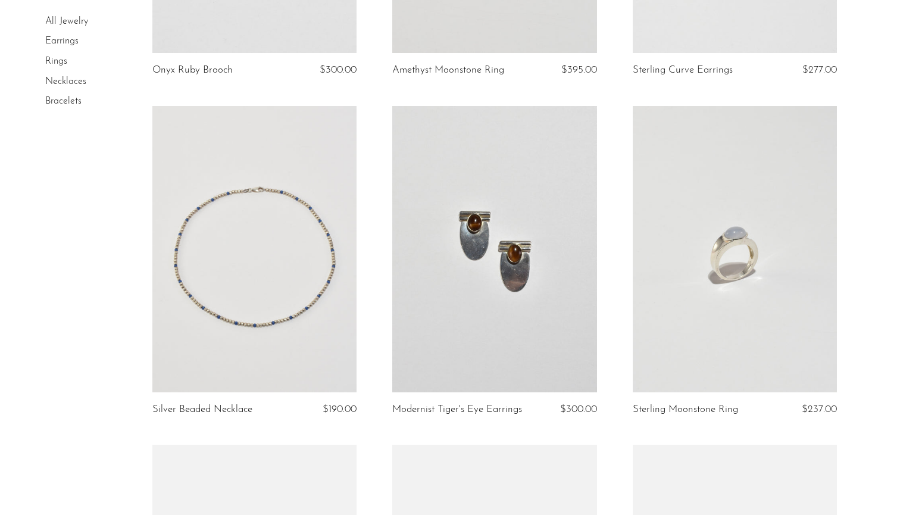
scroll to position [2409, 0]
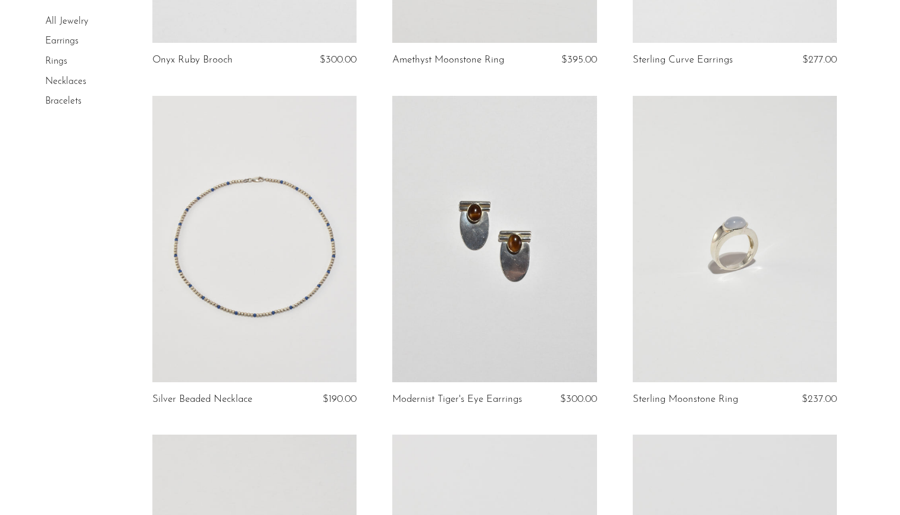
click at [662, 235] on link at bounding box center [735, 239] width 205 height 286
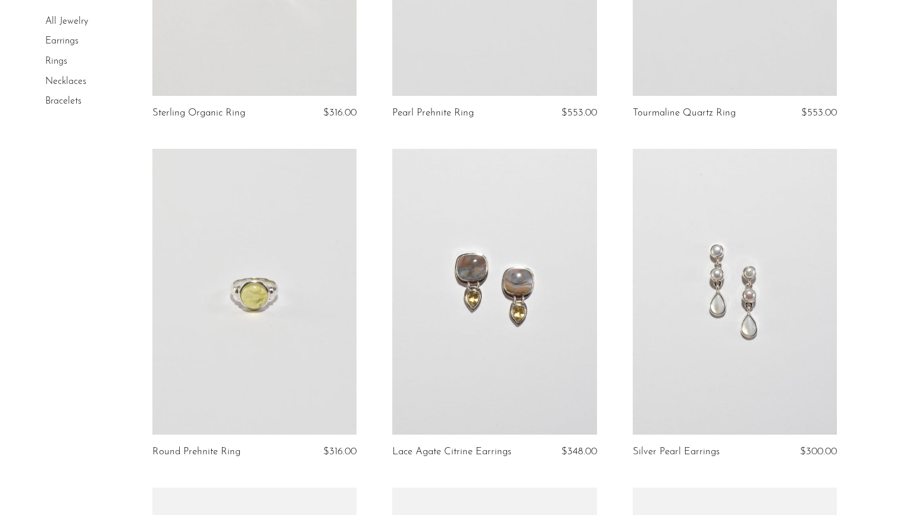
scroll to position [3128, 0]
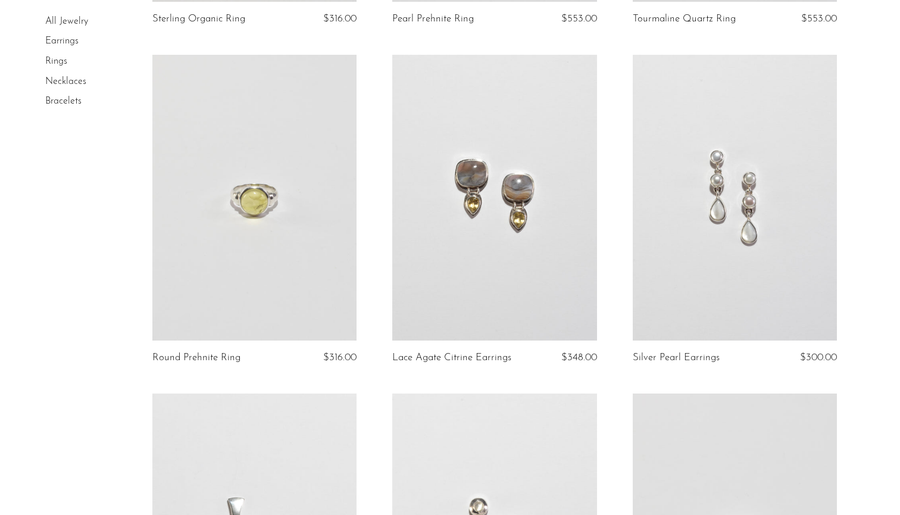
click at [697, 212] on link at bounding box center [735, 198] width 205 height 286
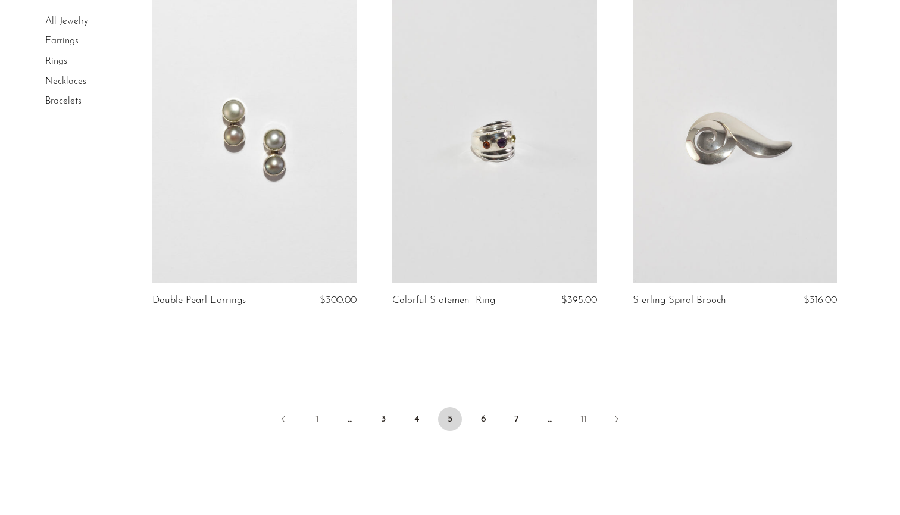
scroll to position [3842, 0]
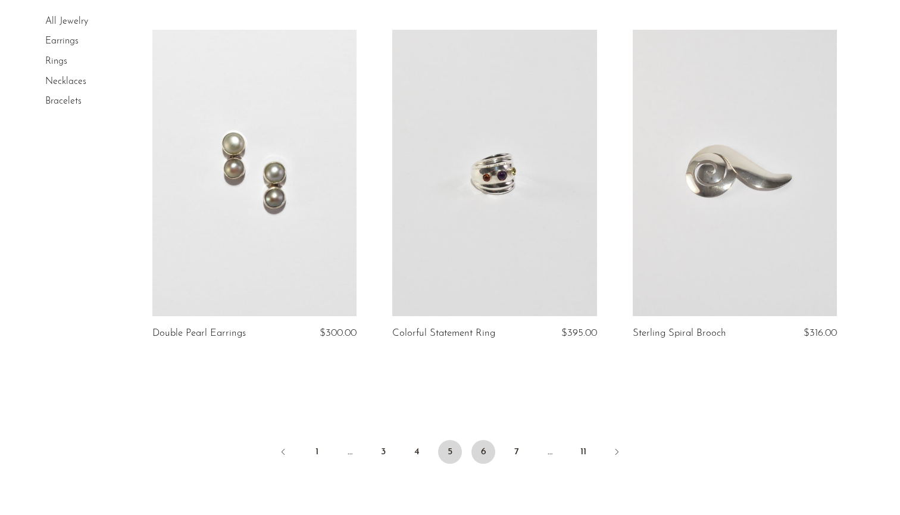
click at [484, 440] on link "6" at bounding box center [484, 452] width 24 height 24
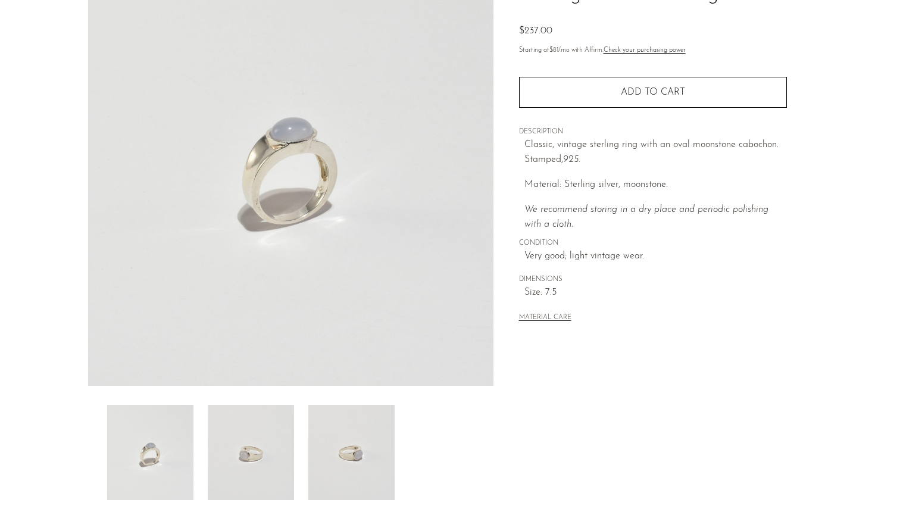
scroll to position [125, 0]
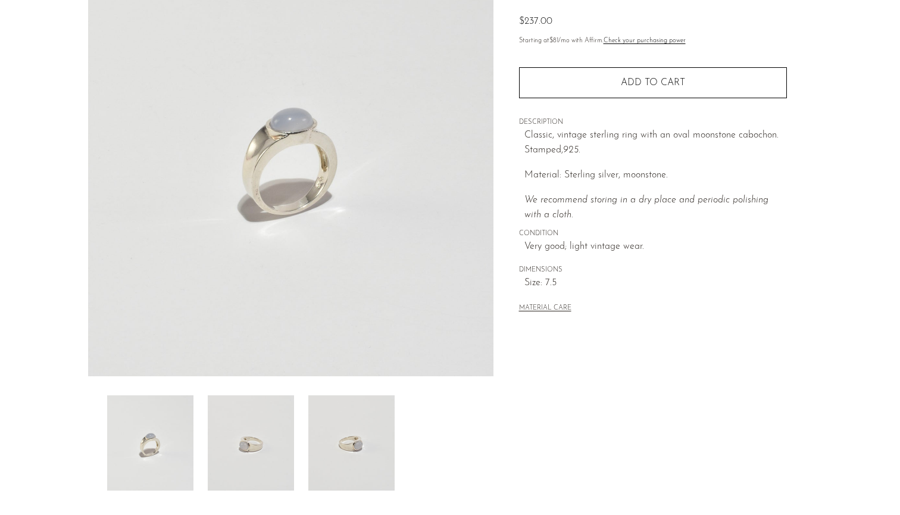
click at [355, 479] on img at bounding box center [351, 442] width 86 height 95
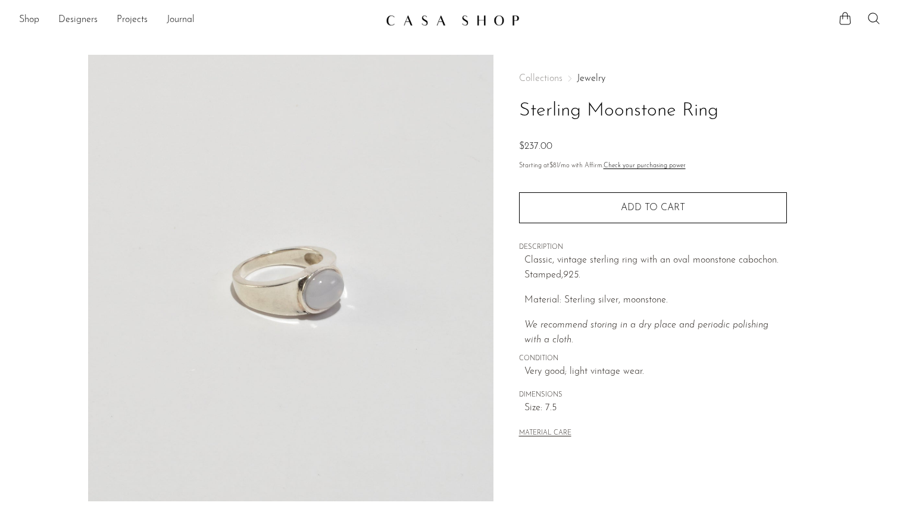
scroll to position [0, 0]
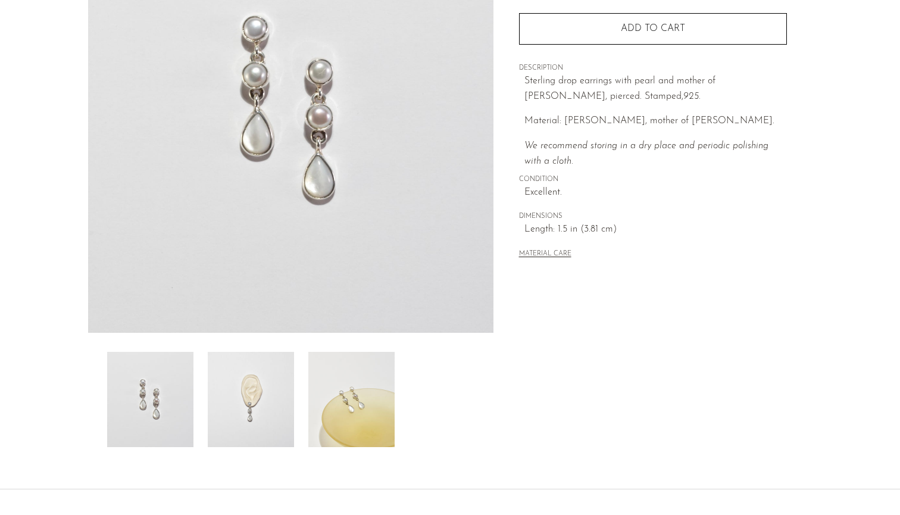
scroll to position [184, 0]
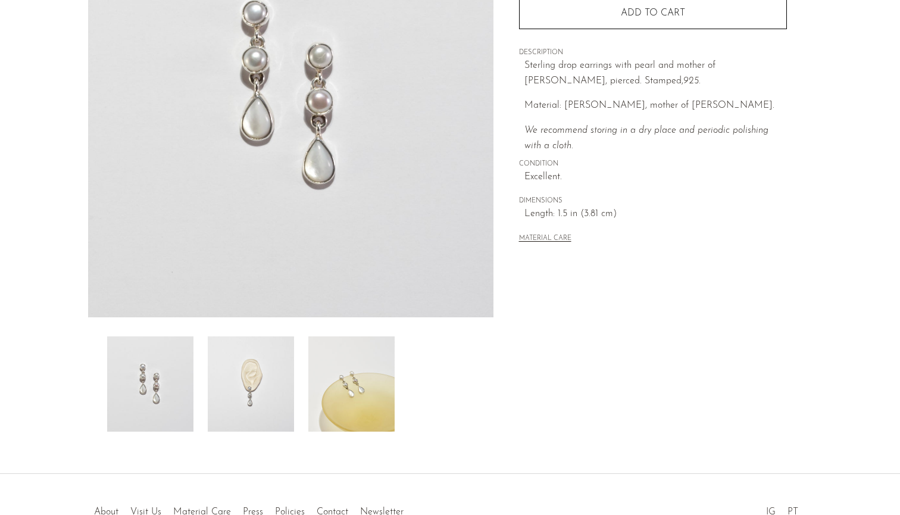
click at [269, 386] on img at bounding box center [251, 383] width 86 height 95
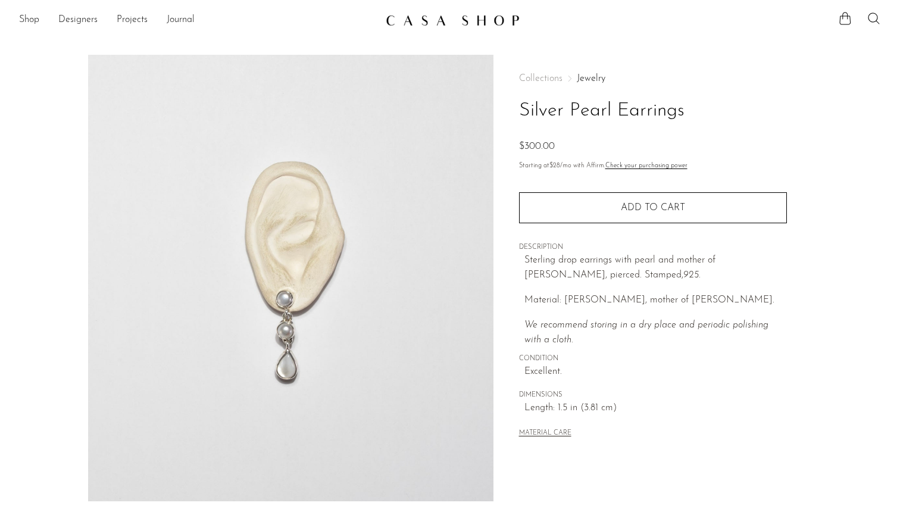
scroll to position [0, 0]
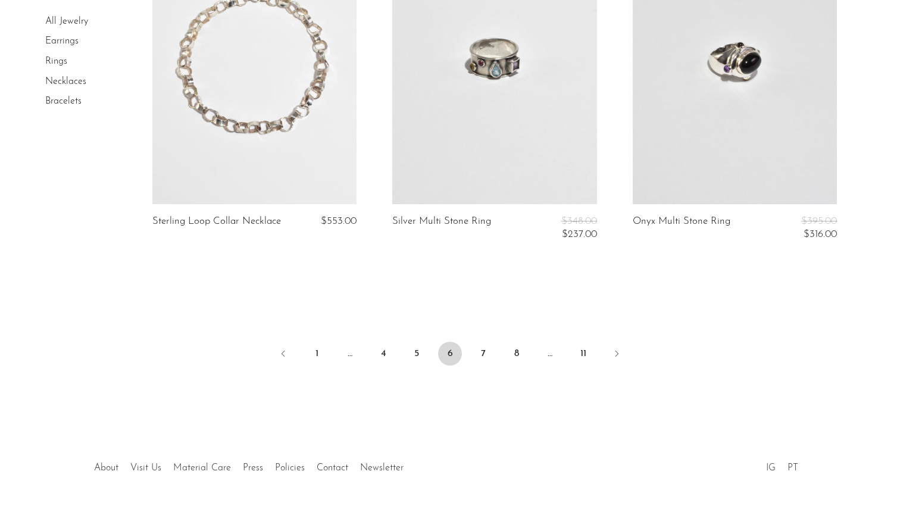
scroll to position [3989, 0]
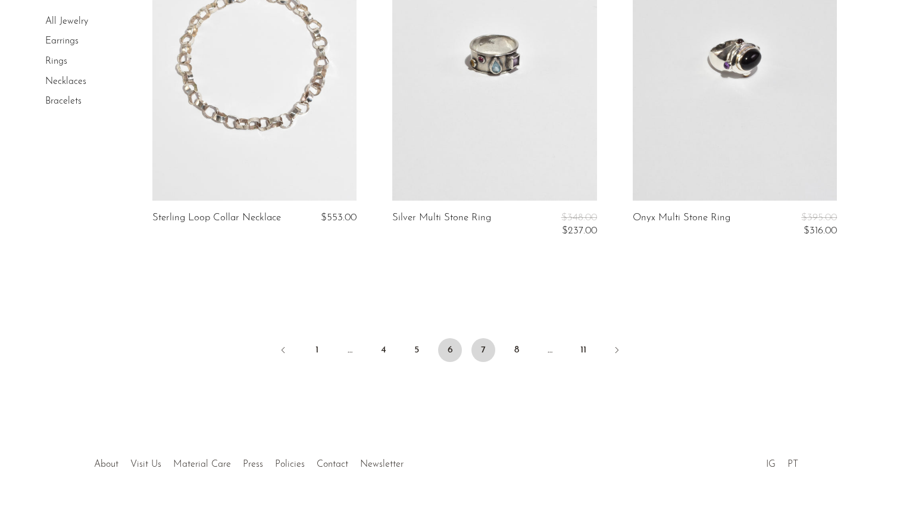
click at [483, 344] on link "7" at bounding box center [484, 350] width 24 height 24
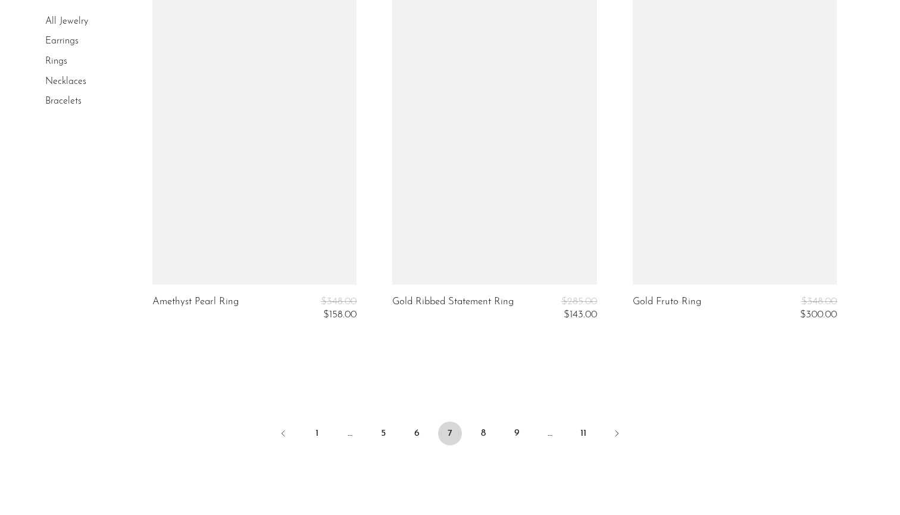
scroll to position [4001, 0]
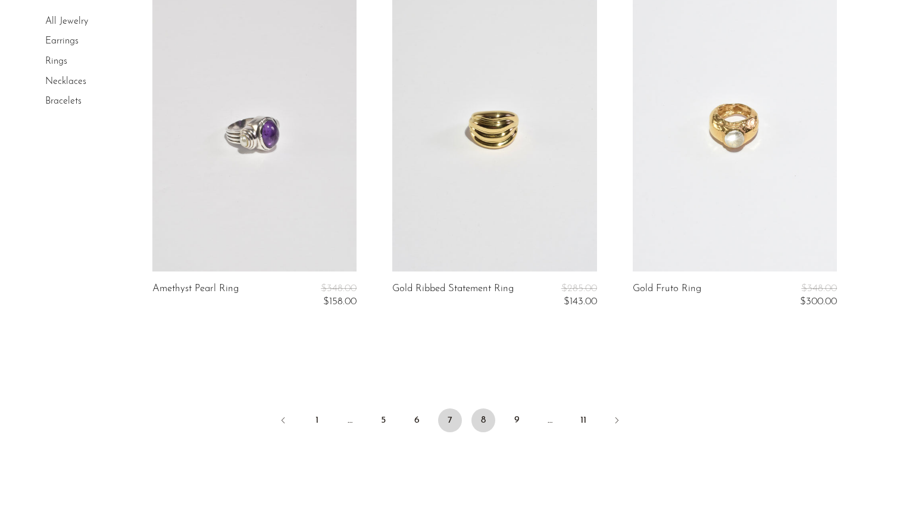
click at [485, 417] on link "8" at bounding box center [484, 420] width 24 height 24
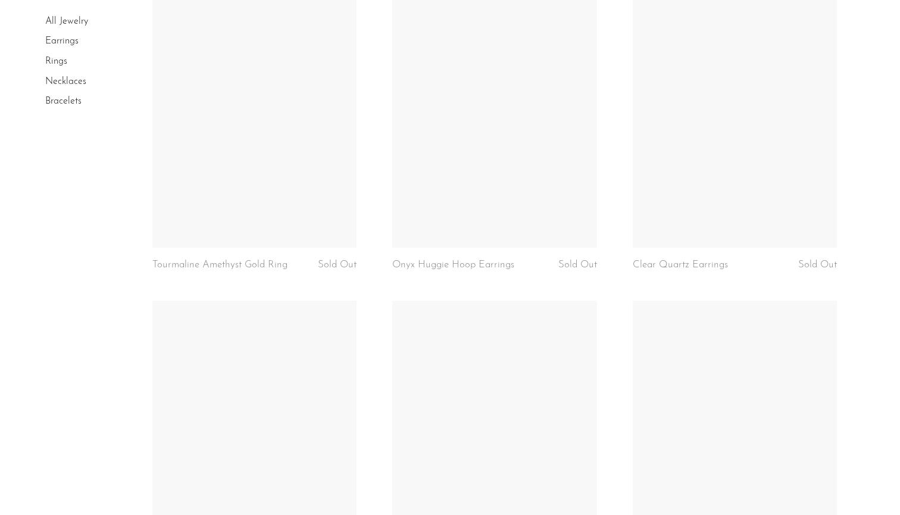
scroll to position [3415, 0]
